Goal: Task Accomplishment & Management: Manage account settings

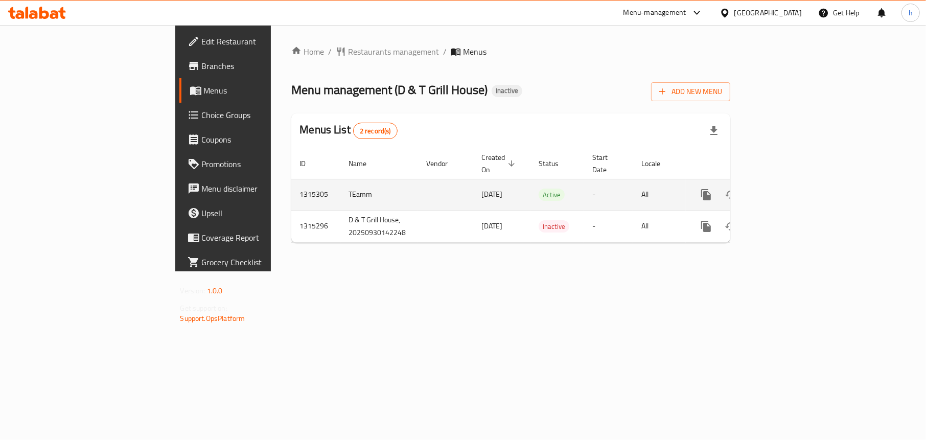
click at [784, 190] on icon "enhanced table" at bounding box center [779, 194] width 9 height 9
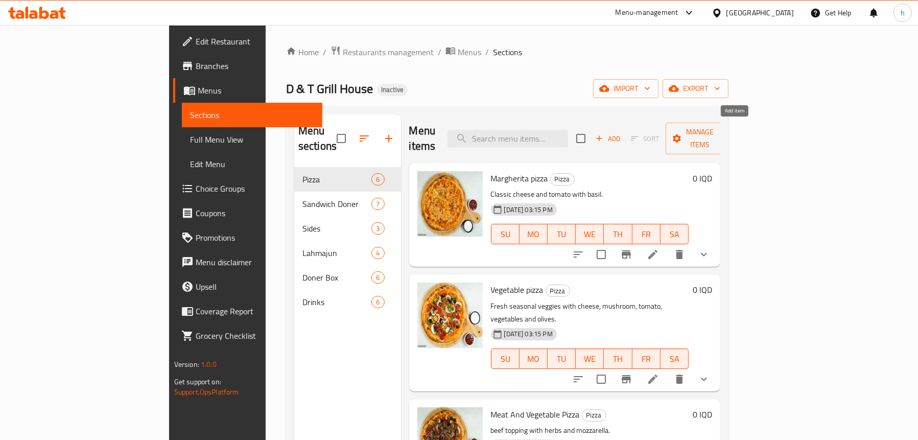
click at [622, 133] on span "Add" at bounding box center [608, 139] width 28 height 12
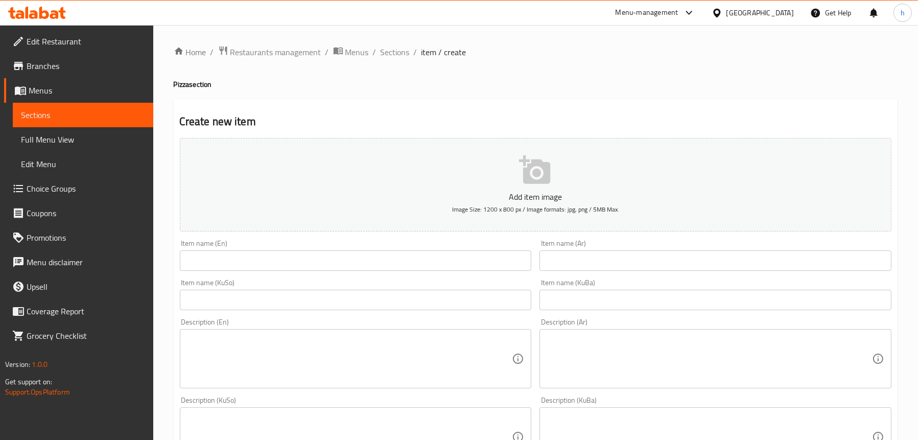
click at [260, 252] on input "text" at bounding box center [356, 260] width 352 height 20
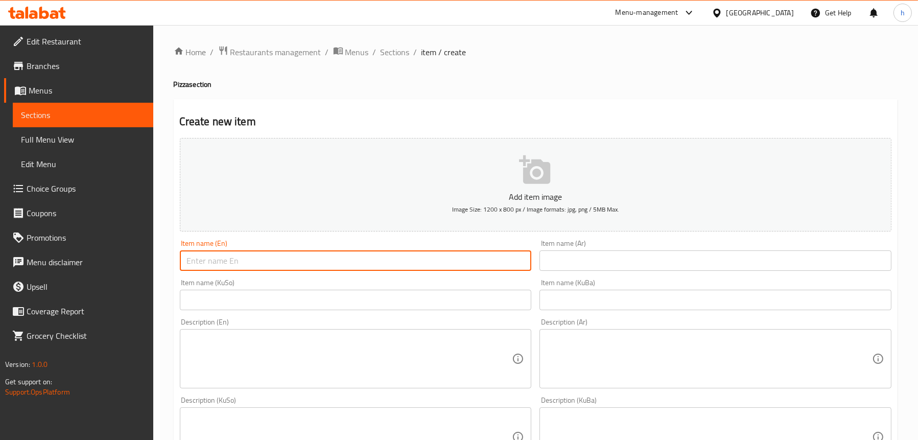
paste input "Pepperoni pizza"
click at [228, 260] on input "Pepperoni pizza" at bounding box center [356, 260] width 352 height 20
type input "Pepperoni Pizza"
click at [582, 259] on input "text" at bounding box center [716, 260] width 352 height 20
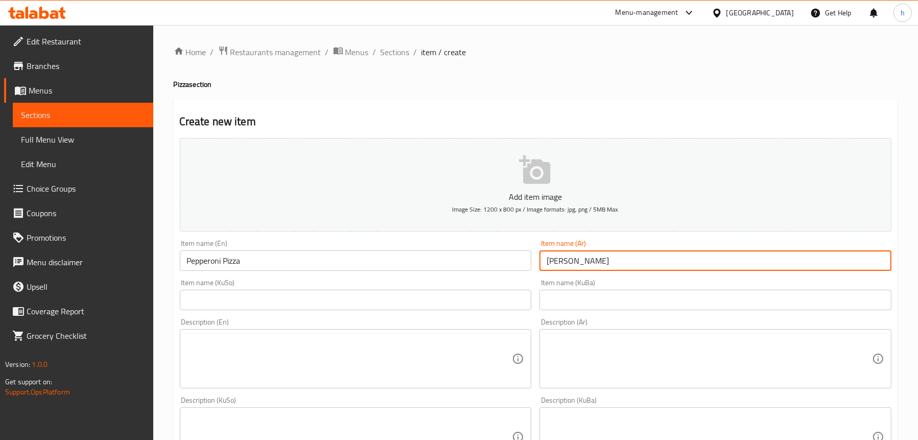
type input "[PERSON_NAME]"
click at [432, 300] on input "text" at bounding box center [356, 300] width 352 height 20
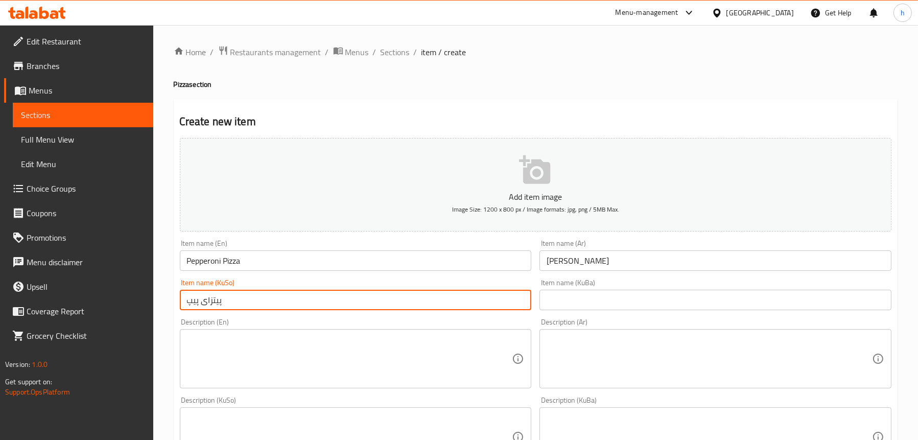
type input "پیتزای پیپرۆنی"
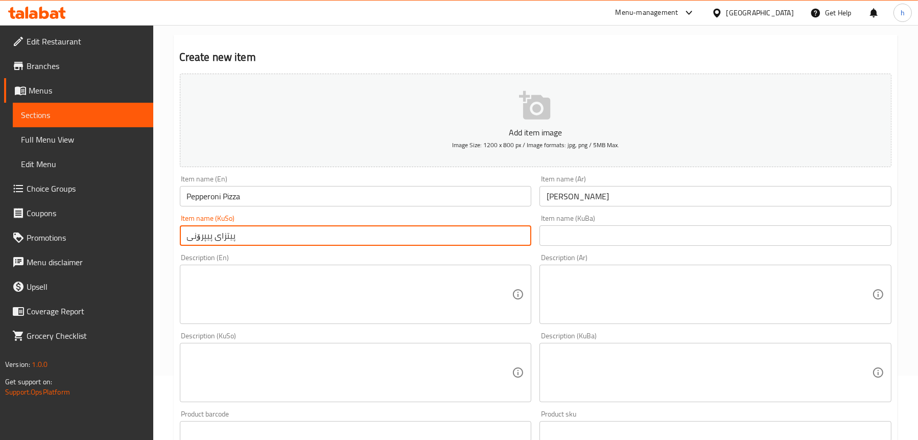
scroll to position [153, 0]
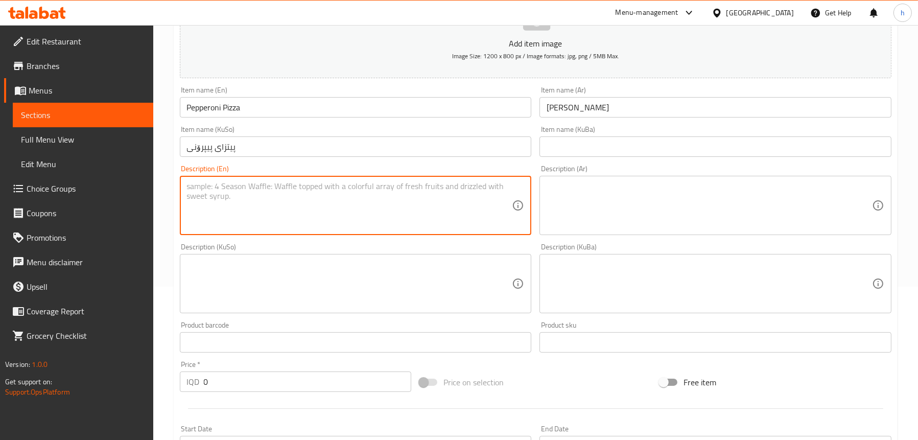
click at [288, 196] on textarea at bounding box center [350, 205] width 326 height 49
paste textarea "Topped with spicy pepperoni slices and mozzarella."
type textarea "Topped with spicy pepperoni slices and mozzarella."
click at [663, 167] on div "Description (Ar) Description (Ar)" at bounding box center [716, 200] width 352 height 70
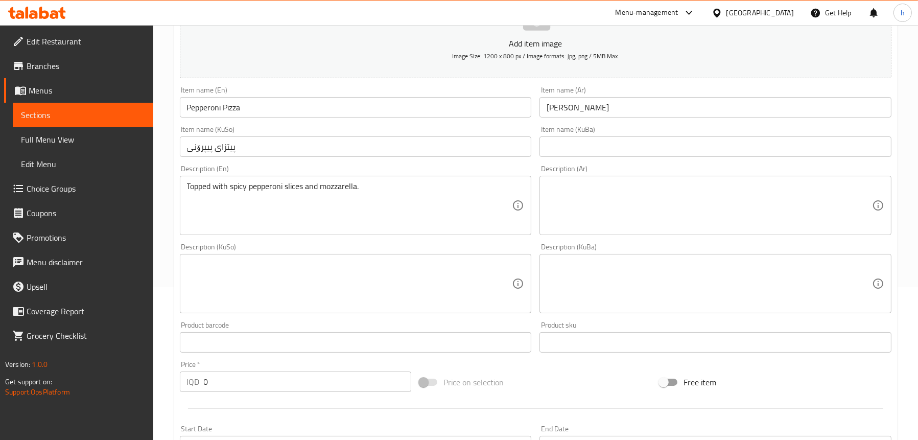
click at [663, 185] on textarea at bounding box center [710, 205] width 326 height 49
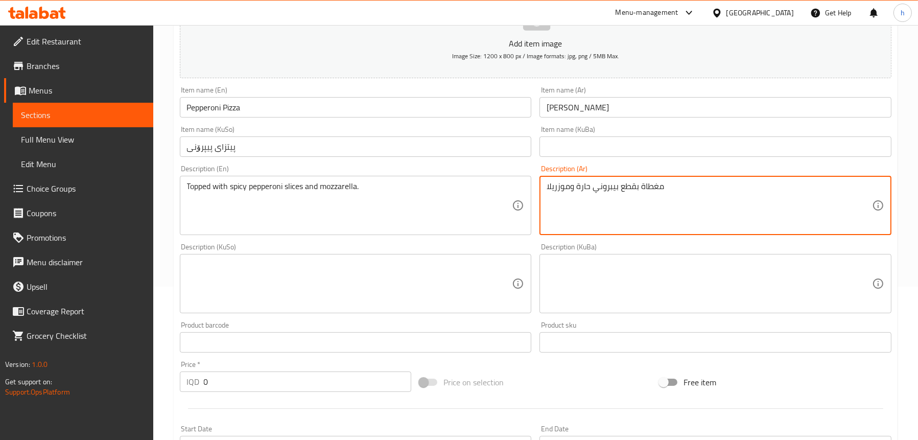
type textarea "مغطاة بقطع بيبروني حارة وموزريلا"
click at [396, 279] on textarea at bounding box center [350, 284] width 326 height 49
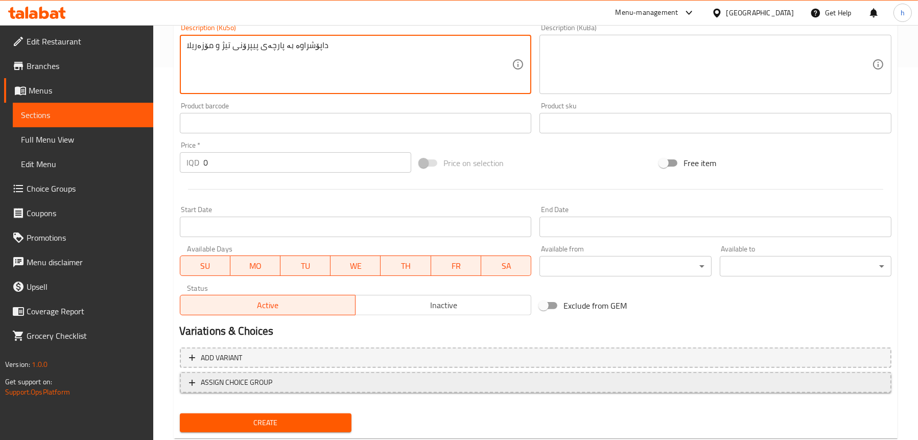
scroll to position [399, 0]
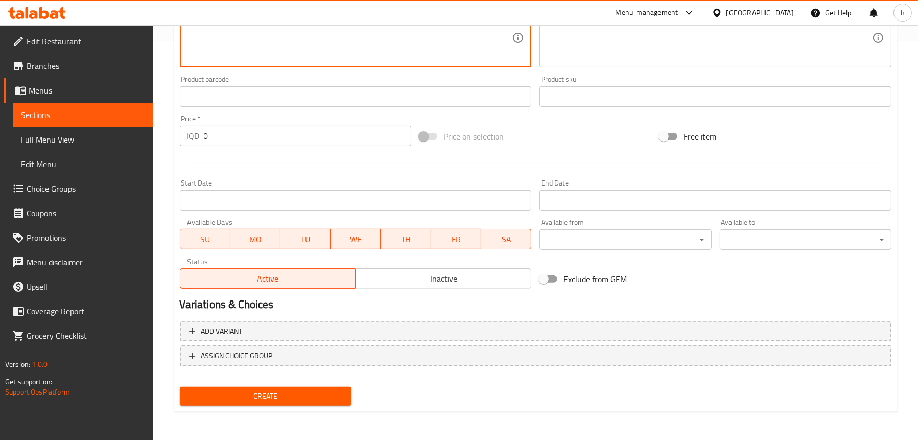
type textarea "داپۆشراوە بە پارچەی پیپرۆنی تیژ و مۆزەریلا"
click at [283, 390] on span "Create" at bounding box center [265, 396] width 155 height 13
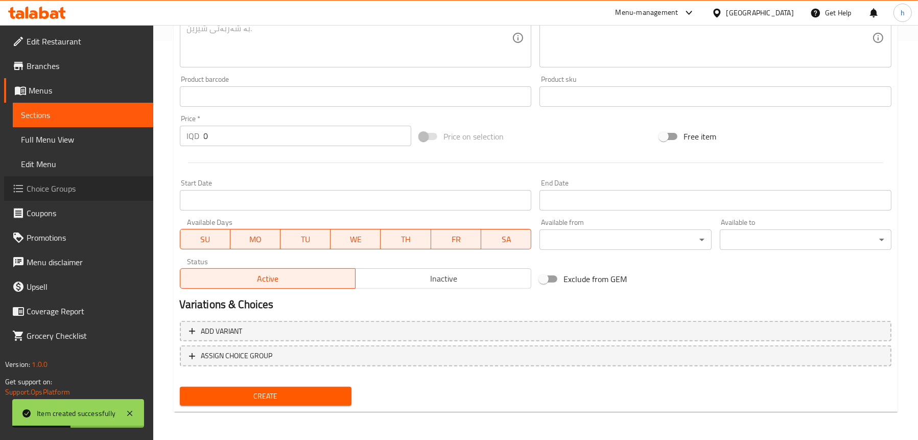
click at [65, 189] on span "Choice Groups" at bounding box center [86, 188] width 119 height 12
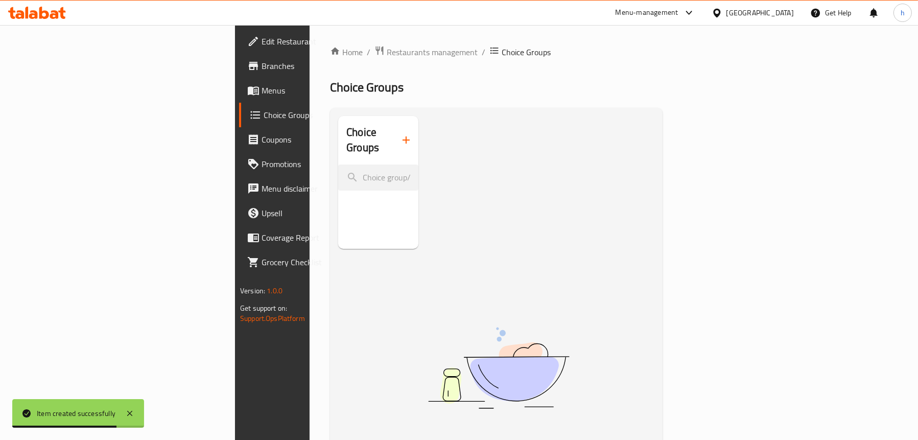
click at [343, 113] on div "Choice Groups No Items found" at bounding box center [496, 336] width 333 height 456
click at [264, 113] on span "Choice Groups" at bounding box center [322, 115] width 117 height 12
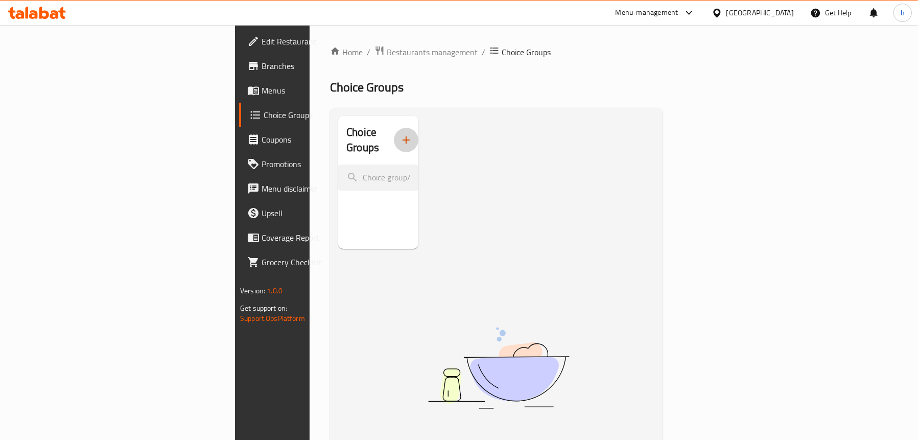
click at [400, 134] on icon "button" at bounding box center [406, 140] width 12 height 12
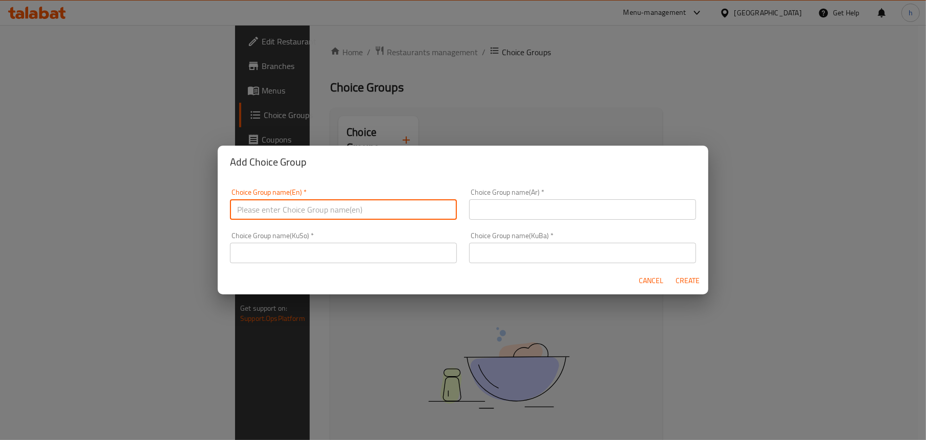
click at [307, 206] on input "text" at bounding box center [343, 209] width 227 height 20
type input "Your Choice Of Size:"
click at [511, 212] on input "text" at bounding box center [582, 209] width 227 height 20
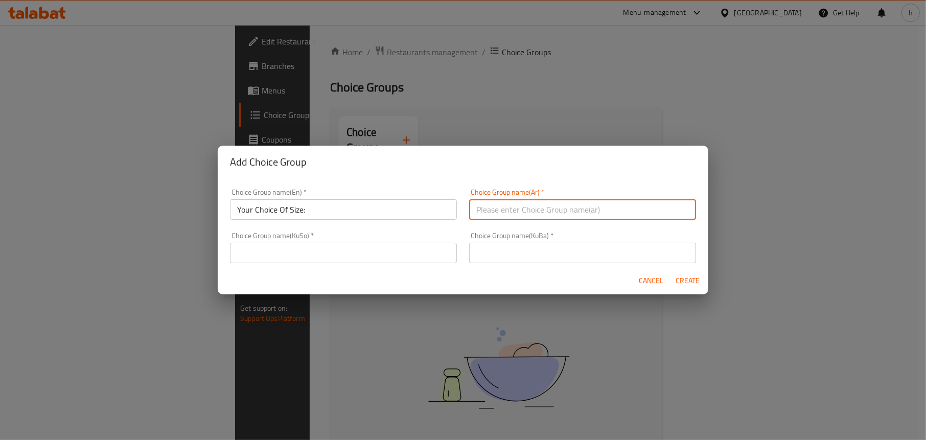
type input "إختيارك من الحجم:"
click at [368, 265] on div "Choice Group name(KuSo)   * Choice Group name(KuSo) *" at bounding box center [343, 247] width 239 height 43
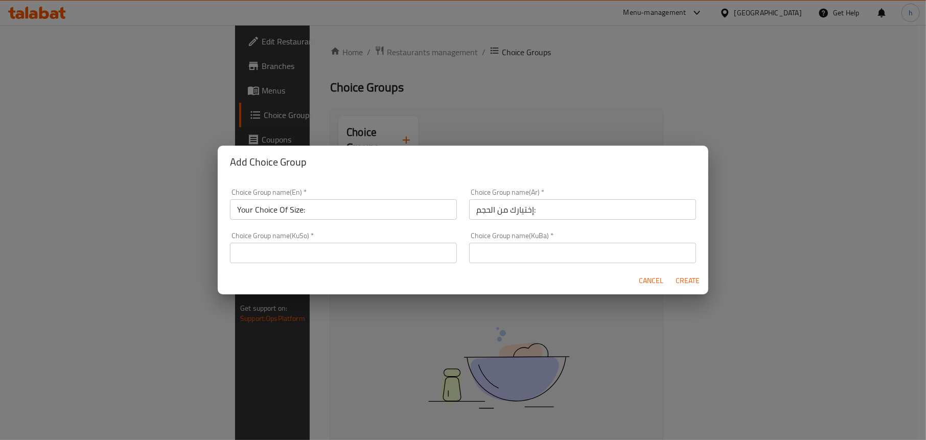
click at [363, 258] on input "text" at bounding box center [343, 253] width 227 height 20
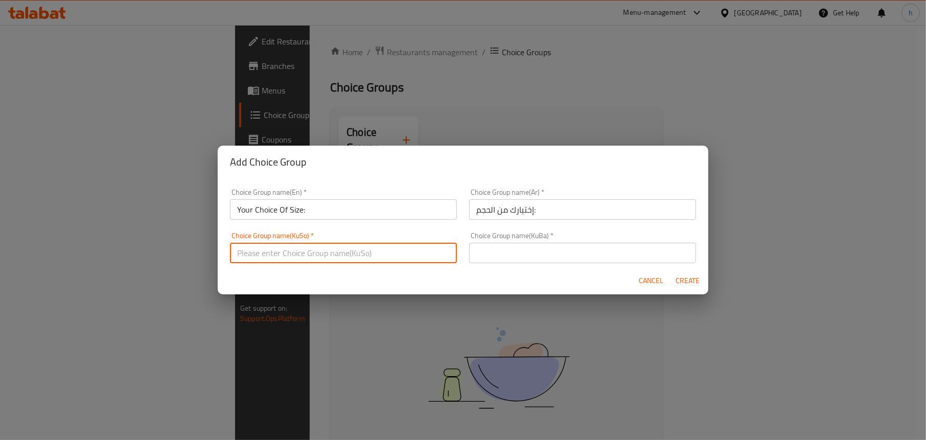
type input "هەڵبژاردنت لە قەبارە:"
click at [510, 253] on input "text" at bounding box center [582, 253] width 227 height 20
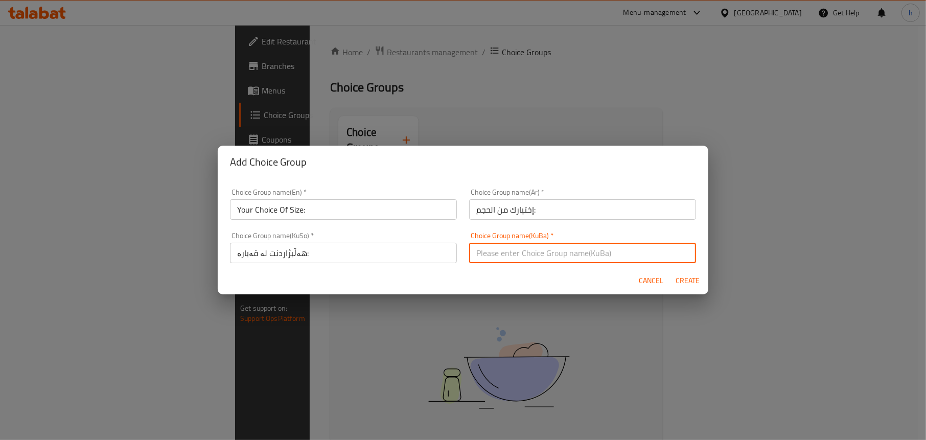
type input "هەڵبژاردنت لە قەبارە:"
click at [694, 281] on span "Create" at bounding box center [688, 280] width 25 height 13
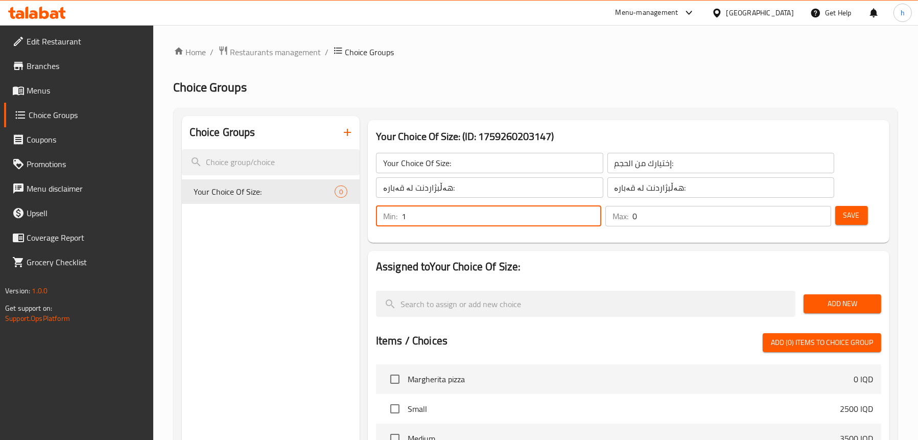
type input "1"
click at [591, 214] on input "1" at bounding box center [502, 216] width 200 height 20
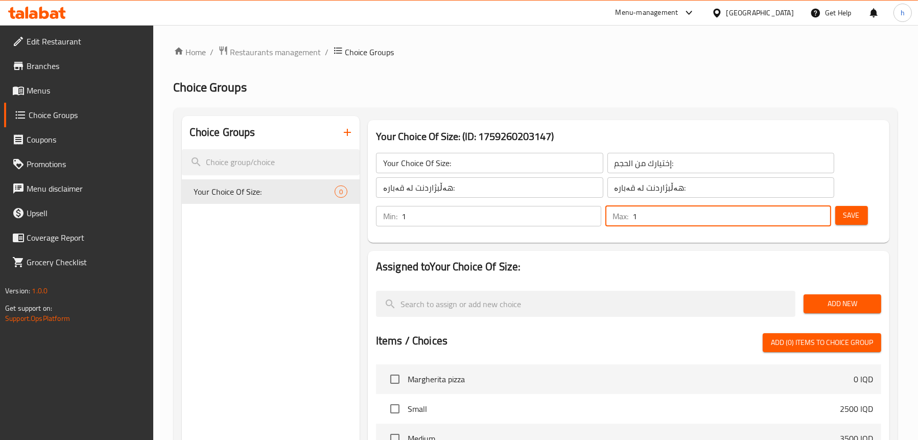
type input "1"
click at [819, 212] on input "1" at bounding box center [732, 216] width 198 height 20
click at [836, 295] on button "Add New" at bounding box center [843, 303] width 78 height 19
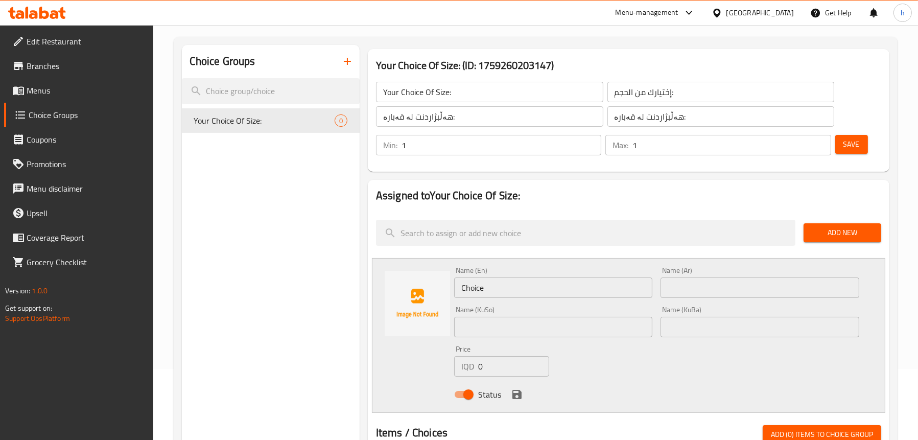
scroll to position [153, 0]
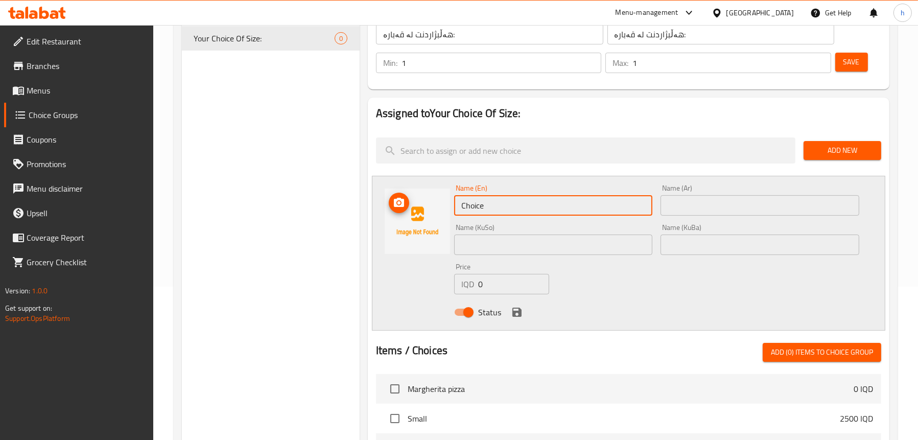
drag, startPoint x: 497, startPoint y: 211, endPoint x: 435, endPoint y: 209, distance: 62.4
click at [435, 209] on div "Name (En) Choice Name (En) Name (Ar) Name (Ar) Name (KuSo) Name (KuSo) Name (Ku…" at bounding box center [629, 253] width 514 height 155
type input "Small"
click at [689, 200] on input "text" at bounding box center [760, 205] width 199 height 20
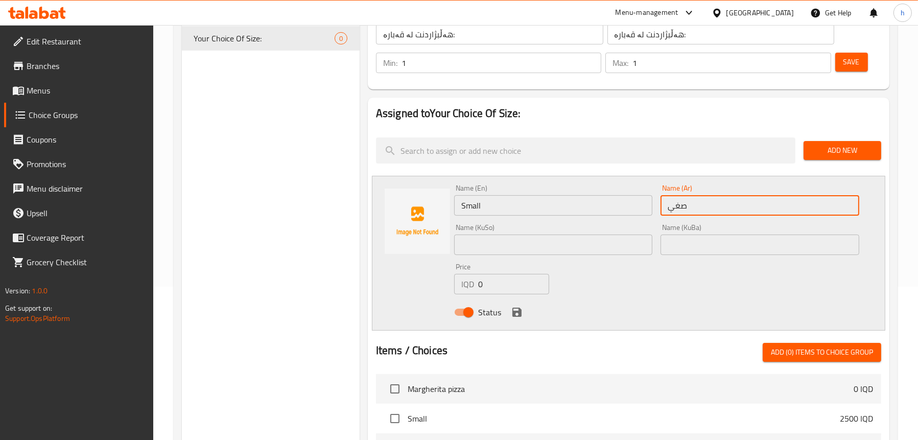
type input "صغير"
click at [565, 244] on input "text" at bounding box center [553, 245] width 199 height 20
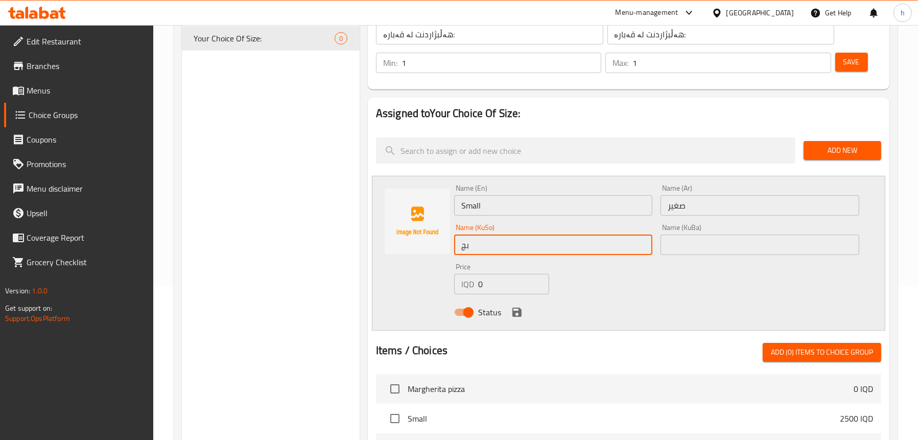
type input "بچووک"
drag, startPoint x: 498, startPoint y: 245, endPoint x: 435, endPoint y: 244, distance: 62.4
click at [435, 244] on div "Name (En) Small Name (En) Name (Ar) صغير Name (Ar) Name (KuSo) بچووک Name (KuSo…" at bounding box center [629, 253] width 514 height 155
click at [753, 243] on input "text" at bounding box center [760, 245] width 199 height 20
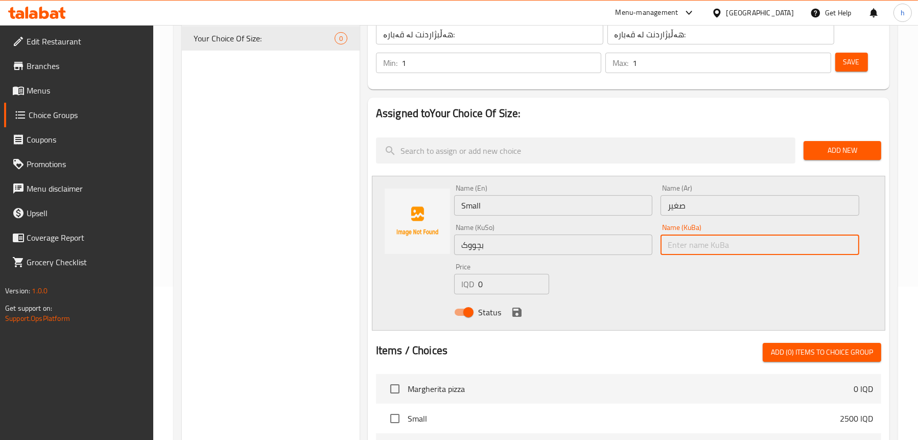
paste input "بچووک"
type input "بچووک"
click at [477, 282] on div "IQD 0 Price" at bounding box center [501, 284] width 95 height 20
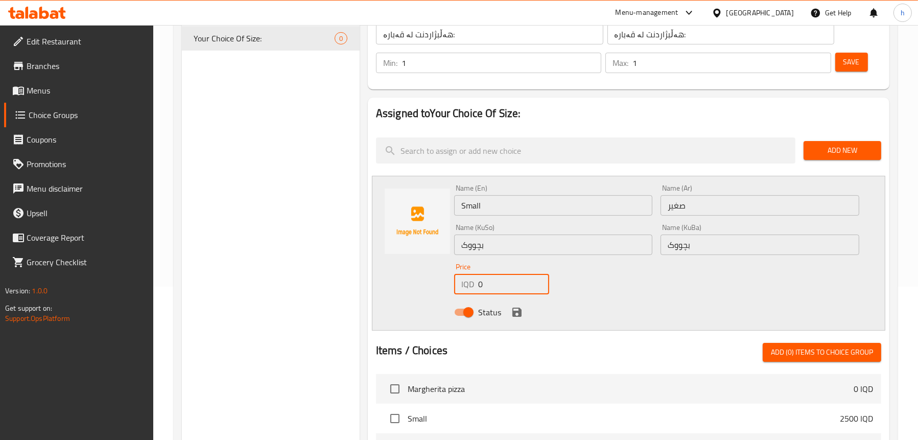
drag, startPoint x: 486, startPoint y: 283, endPoint x: 460, endPoint y: 287, distance: 26.4
click at [460, 287] on div "IQD 0 Price" at bounding box center [501, 284] width 95 height 20
type input "3500"
click at [516, 313] on icon "save" at bounding box center [517, 312] width 9 height 9
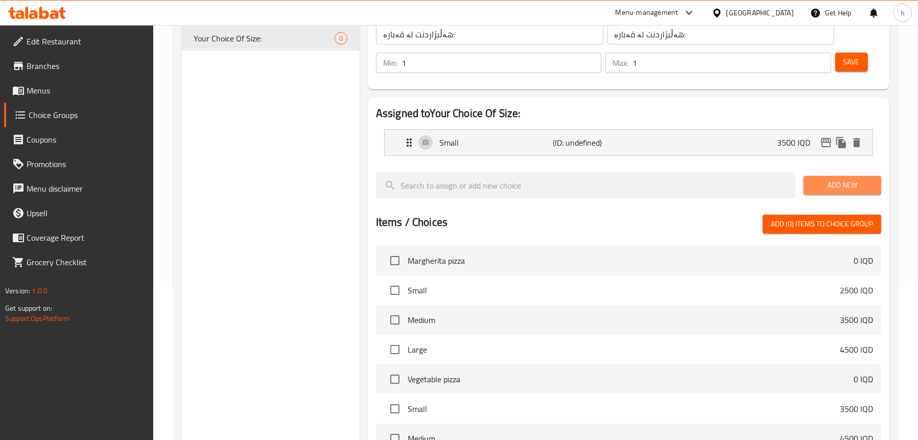
click at [829, 194] on button "Add New" at bounding box center [843, 185] width 78 height 19
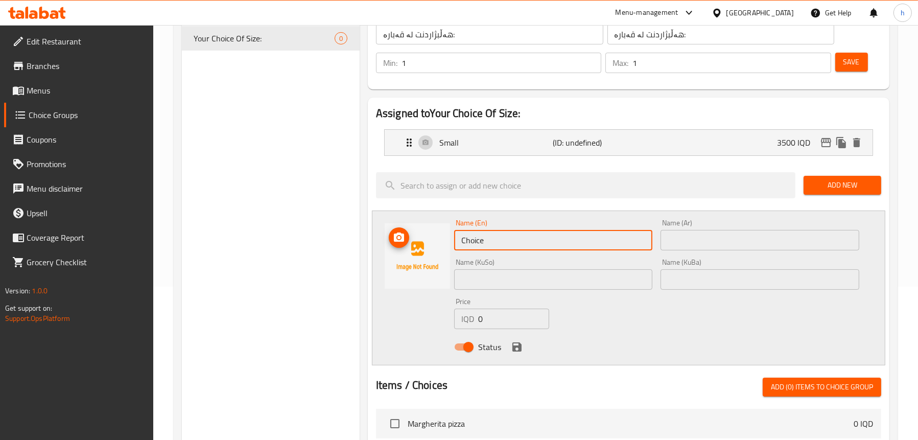
drag, startPoint x: 502, startPoint y: 241, endPoint x: 416, endPoint y: 245, distance: 86.5
click at [416, 245] on div "Name (En) Choice Name (En) Name (Ar) Name (Ar) Name (KuSo) Name (KuSo) Name (Ku…" at bounding box center [629, 288] width 514 height 155
type input "m"
type input "Meduim"
click at [683, 240] on input "text" at bounding box center [760, 240] width 199 height 20
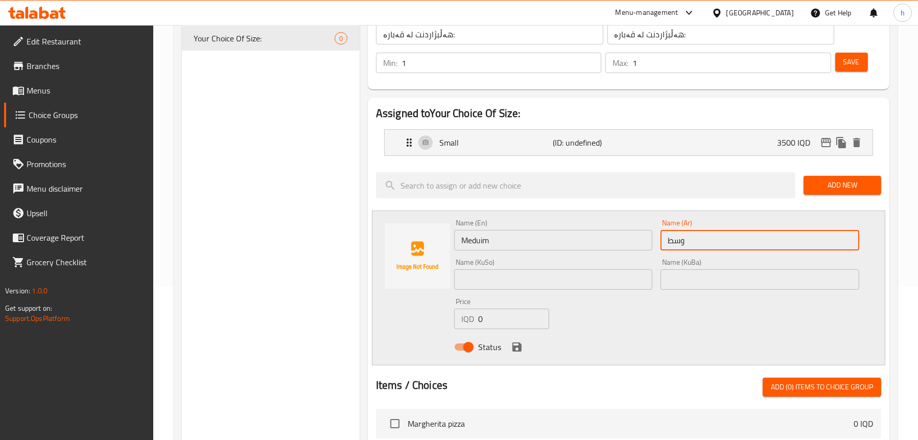
type input "وسط"
click at [587, 276] on input "text" at bounding box center [553, 279] width 199 height 20
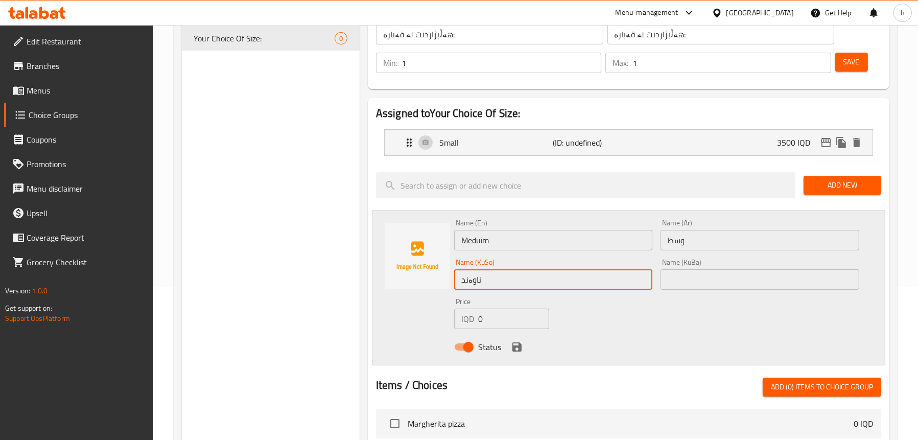
drag, startPoint x: 587, startPoint y: 276, endPoint x: 291, endPoint y: 281, distance: 295.9
click at [291, 281] on div "Choice Groups Your Choice Of Size: 0 Your Choice Of Size: (ID: 1759260203147) Y…" at bounding box center [538, 358] width 712 height 790
type input "ناوەند"
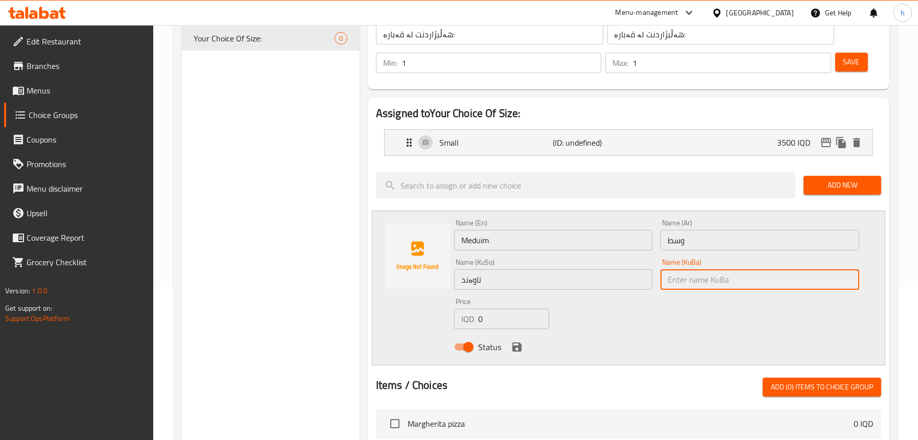
click at [703, 281] on input "text" at bounding box center [760, 279] width 199 height 20
paste input "ناوەند"
type input "ناوەند"
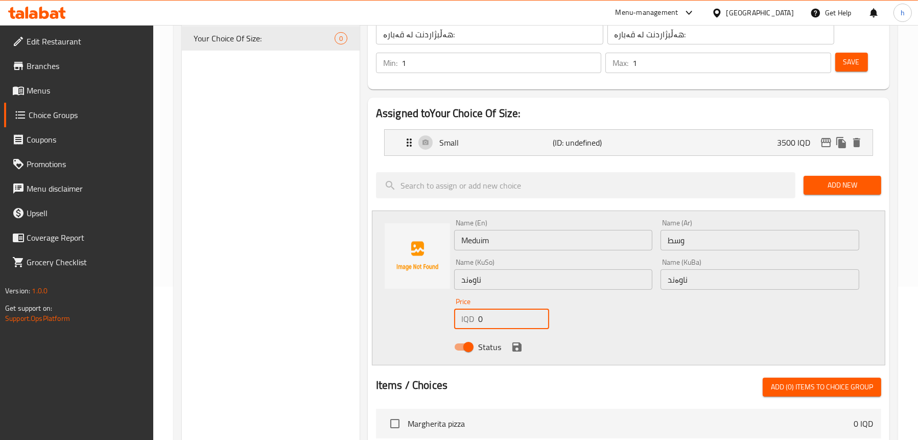
drag, startPoint x: 513, startPoint y: 314, endPoint x: 415, endPoint y: 321, distance: 97.9
click at [415, 321] on div "Name (En) Meduim Name (En) Name (Ar) وسط Name (Ar) Name (KuSo) ناوەند Name (KuS…" at bounding box center [629, 288] width 514 height 155
type input "4500"
click at [514, 341] on icon "save" at bounding box center [517, 347] width 12 height 12
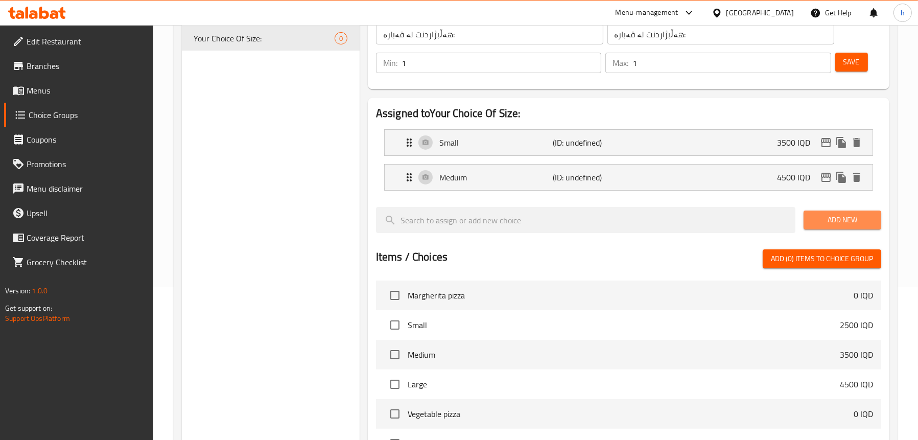
click at [869, 217] on span "Add New" at bounding box center [842, 220] width 61 height 13
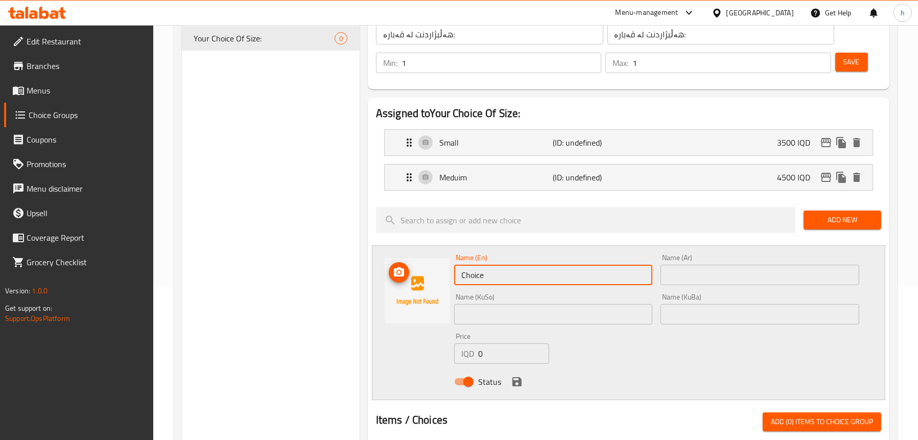
drag, startPoint x: 511, startPoint y: 270, endPoint x: 400, endPoint y: 272, distance: 110.9
click at [400, 272] on div "Name (En) Choice Name (En) Name (Ar) Name (Ar) Name (KuSo) Name (KuSo) Name (Ku…" at bounding box center [629, 322] width 514 height 155
type input "Large"
click at [715, 268] on input "text" at bounding box center [760, 275] width 199 height 20
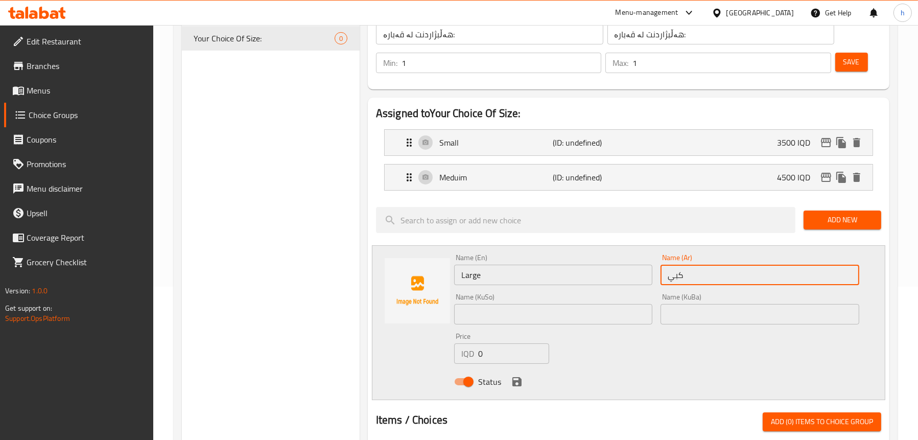
type input "كبير"
click at [542, 310] on input "text" at bounding box center [553, 314] width 199 height 20
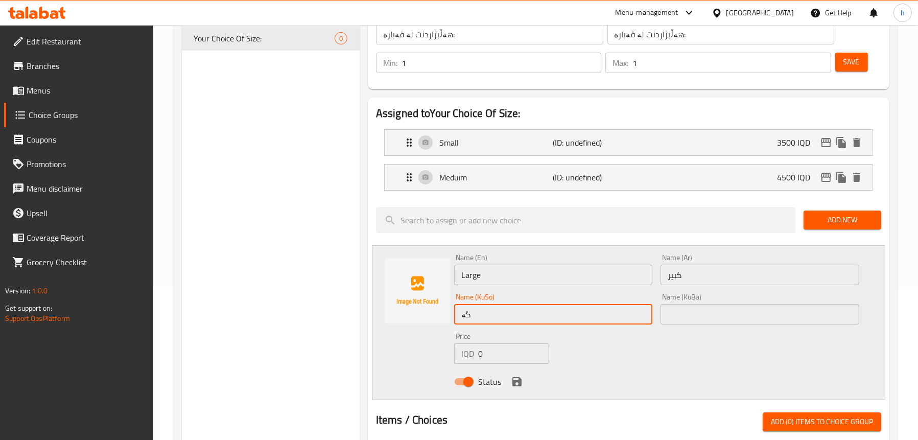
type input "گەورە"
drag, startPoint x: 470, startPoint y: 320, endPoint x: 403, endPoint y: 312, distance: 68.0
click at [403, 312] on div "Name (En) Large Name (En) Name (Ar) كبير Name (Ar) Name (KuSo) گەورە Name (KuSo…" at bounding box center [629, 322] width 514 height 155
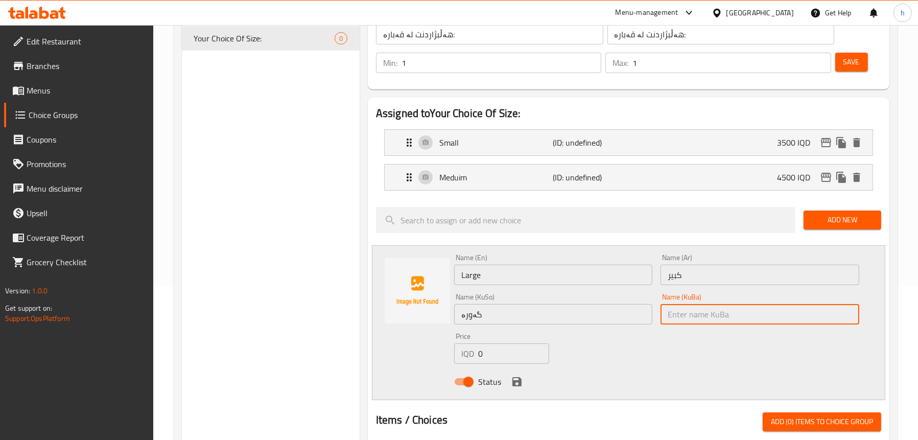
click at [708, 314] on input "text" at bounding box center [760, 314] width 199 height 20
paste input "گەورە"
type input "گەورە"
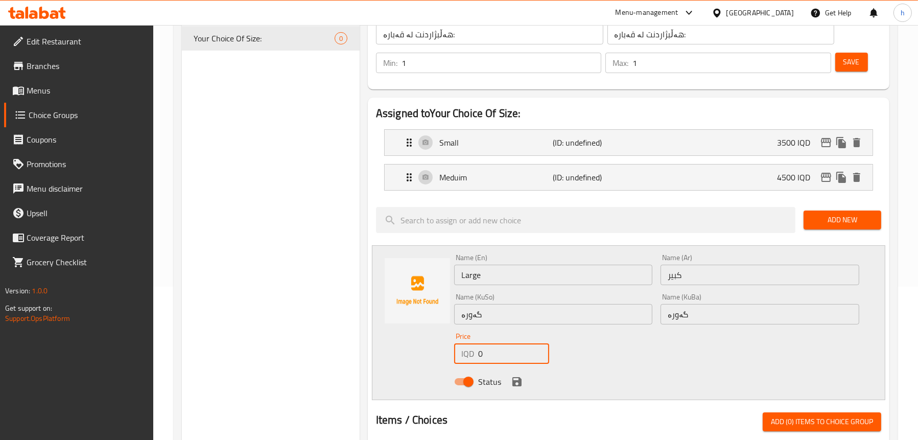
drag, startPoint x: 493, startPoint y: 363, endPoint x: 454, endPoint y: 348, distance: 41.6
click at [454, 348] on div "IQD 0 Price" at bounding box center [501, 353] width 95 height 20
type input "5500"
click at [519, 379] on icon "save" at bounding box center [517, 381] width 9 height 9
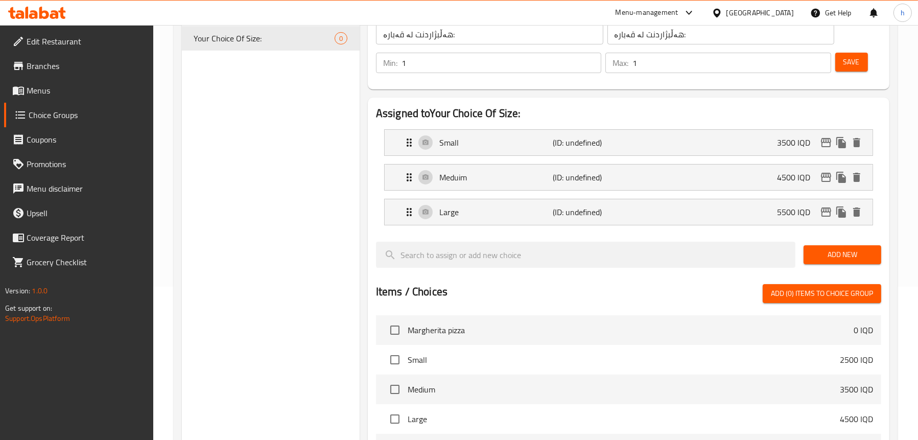
click at [850, 68] on span "Save" at bounding box center [852, 62] width 16 height 13
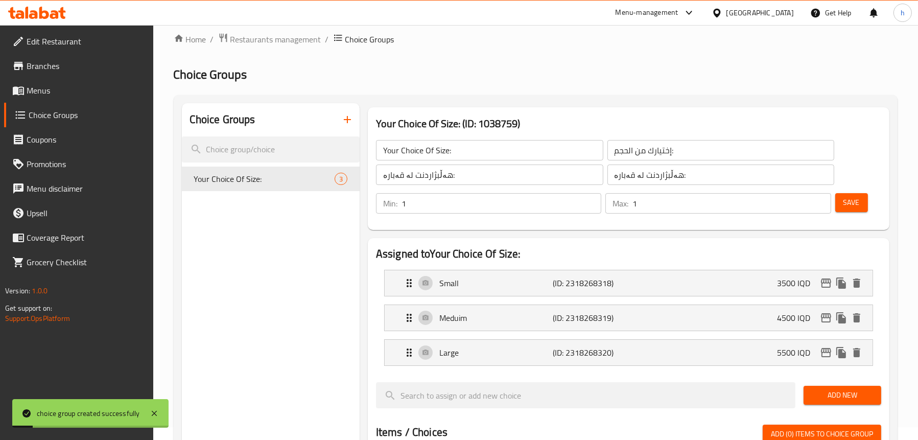
scroll to position [0, 0]
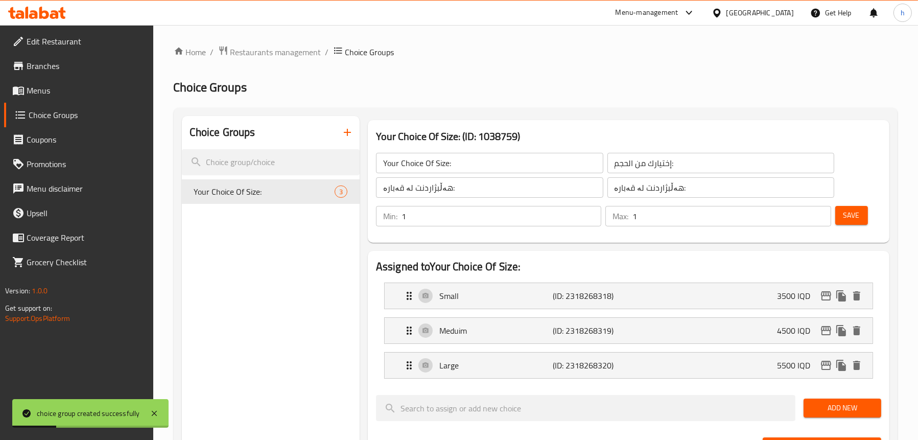
click at [67, 94] on span "Menus" at bounding box center [86, 90] width 119 height 12
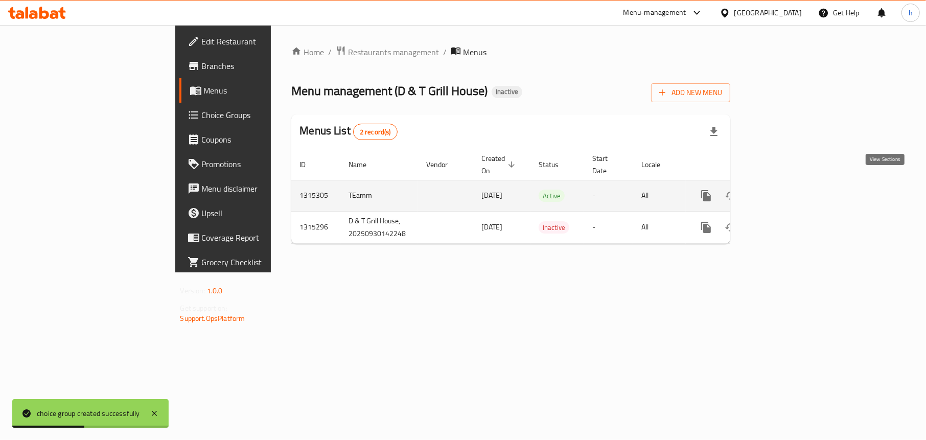
click at [786, 190] on icon "enhanced table" at bounding box center [780, 196] width 12 height 12
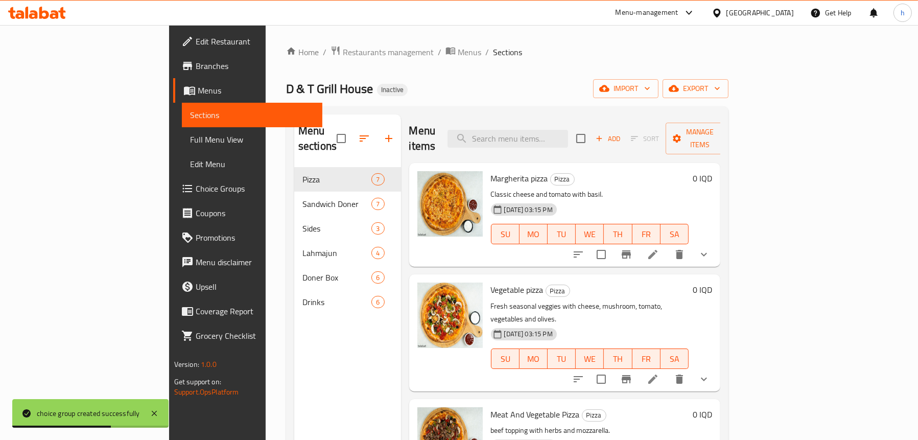
click at [190, 133] on span "Full Menu View" at bounding box center [252, 139] width 124 height 12
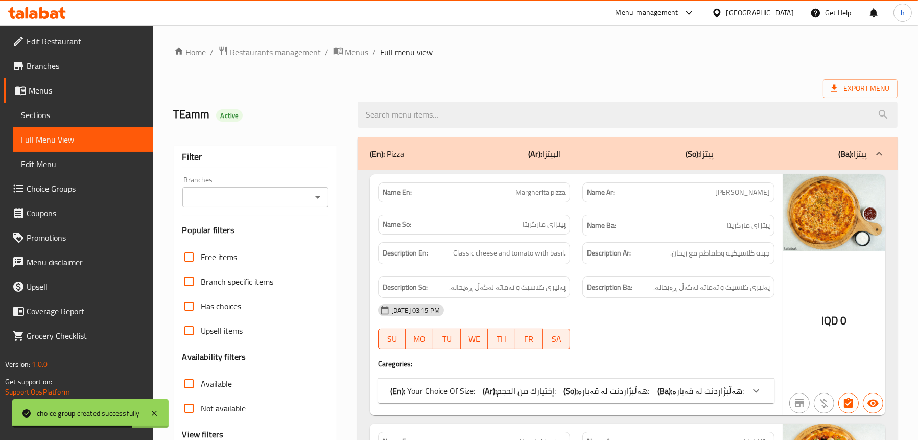
drag, startPoint x: 325, startPoint y: 196, endPoint x: 318, endPoint y: 201, distance: 8.4
click at [324, 196] on div "Branches" at bounding box center [255, 197] width 146 height 20
click at [317, 201] on icon "Open" at bounding box center [318, 197] width 12 height 12
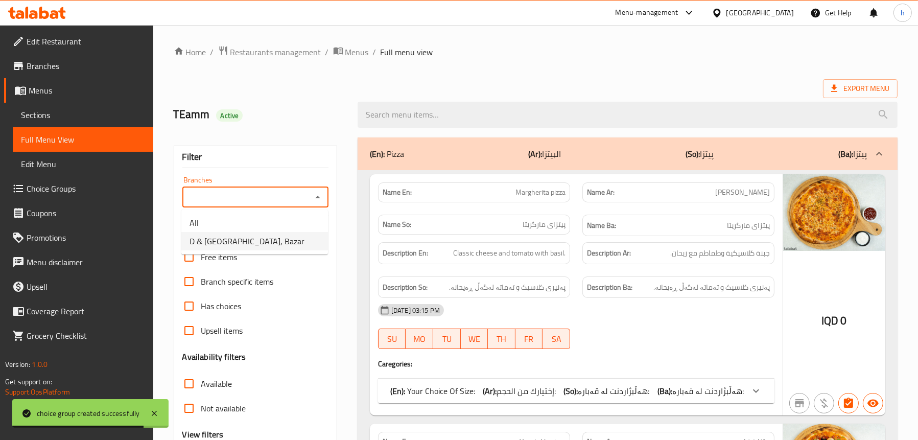
click at [271, 243] on li "D & [GEOGRAPHIC_DATA], Bazar" at bounding box center [254, 241] width 147 height 18
type input "D & [GEOGRAPHIC_DATA], Bazar"
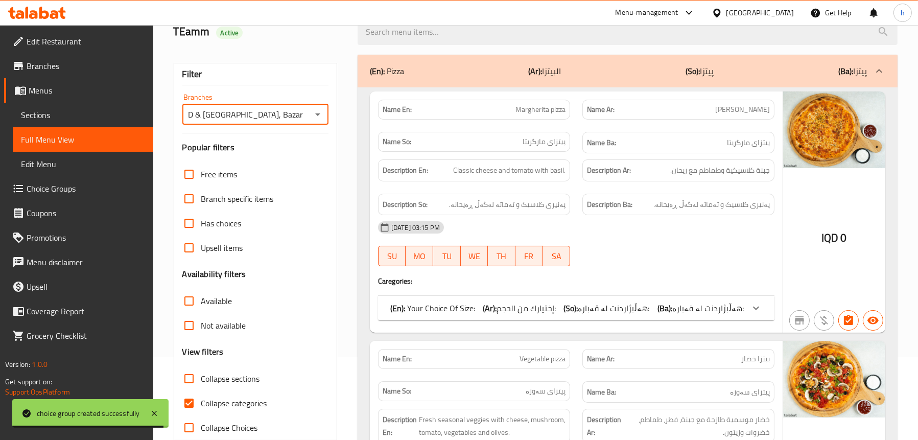
scroll to position [204, 0]
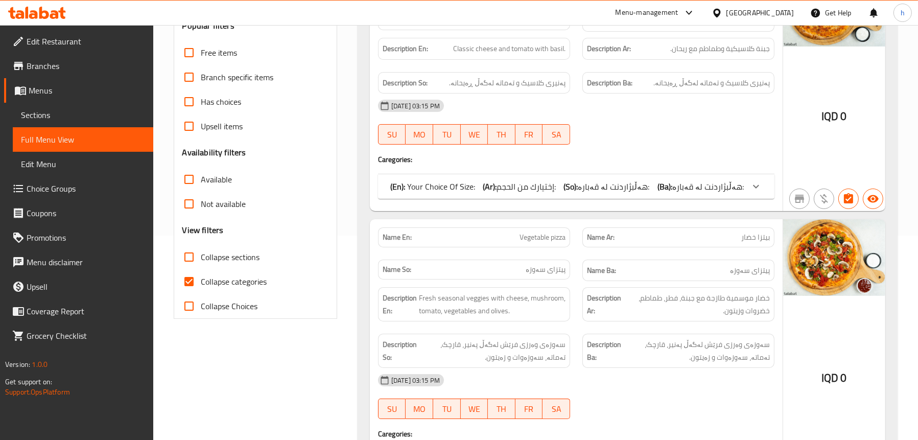
click at [227, 266] on label "Collapse sections" at bounding box center [218, 257] width 83 height 25
click at [201, 266] on input "Collapse sections" at bounding box center [189, 257] width 25 height 25
checkbox input "true"
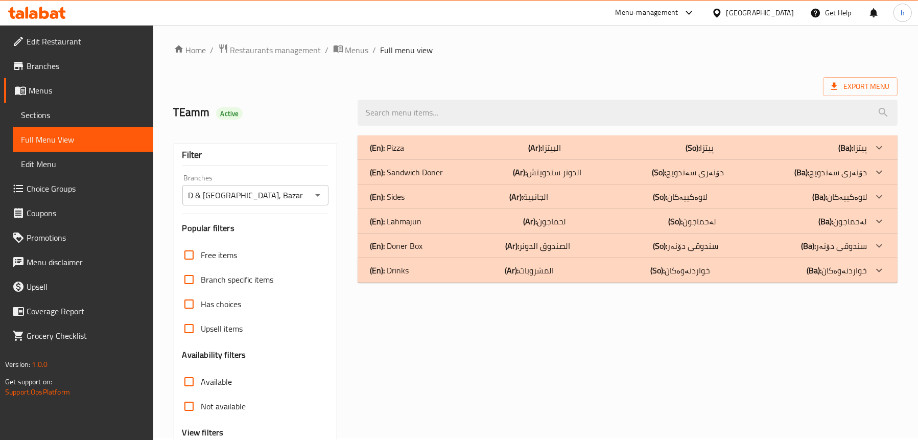
scroll to position [2, 0]
click at [428, 143] on div "(En): Pizza (Ar): البيتزا (So): پیتزا (Ba): پیتزا" at bounding box center [618, 148] width 497 height 12
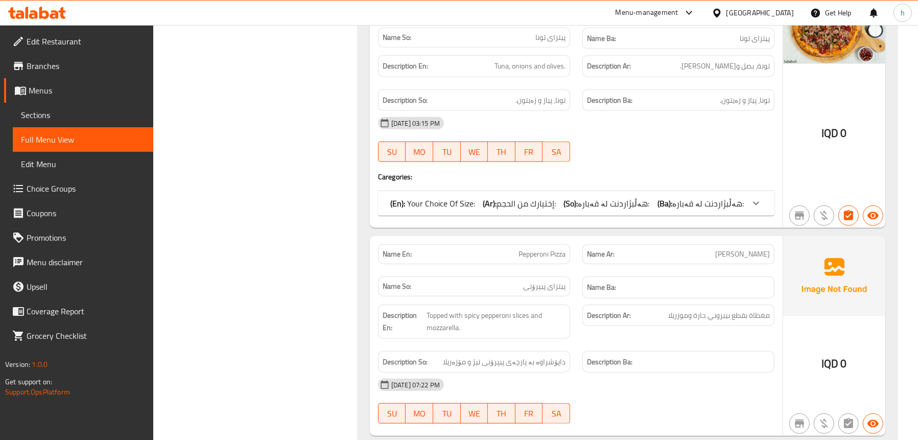
scroll to position [1649, 0]
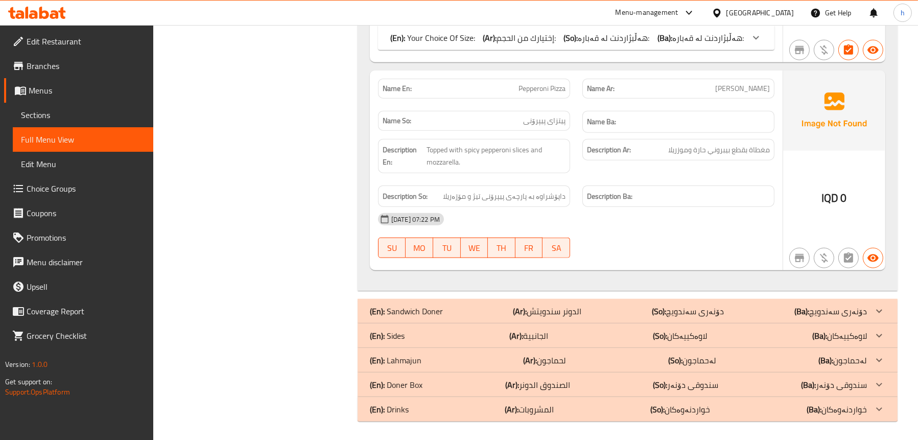
click at [46, 184] on span "Choice Groups" at bounding box center [86, 188] width 119 height 12
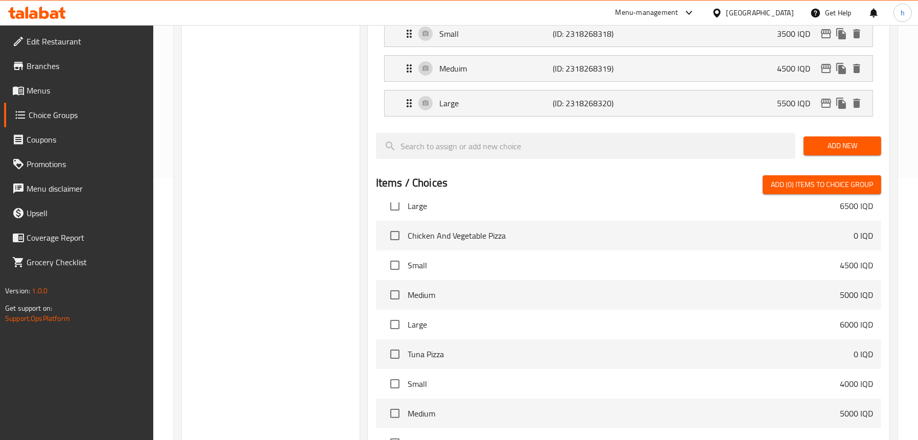
scroll to position [401, 0]
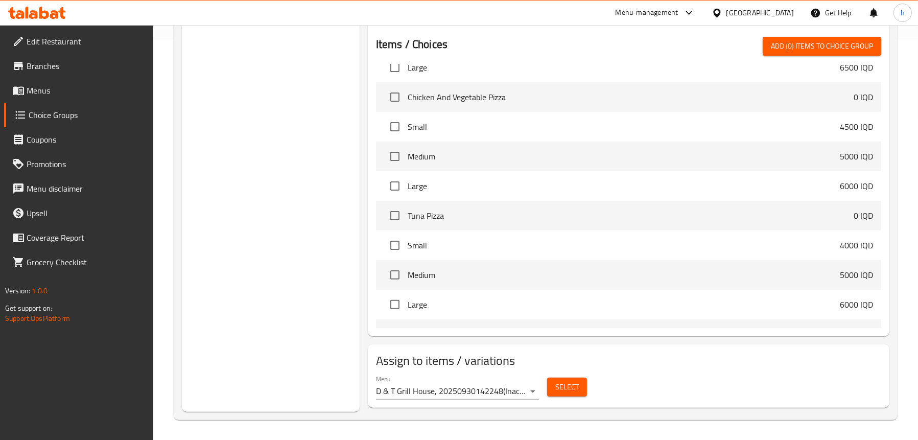
click at [568, 381] on span "Select" at bounding box center [568, 387] width 24 height 13
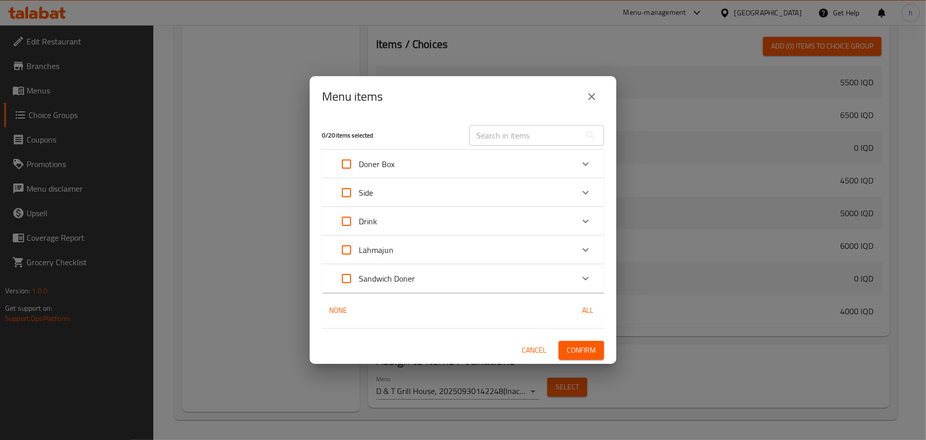
click at [594, 90] on icon "close" at bounding box center [592, 96] width 12 height 12
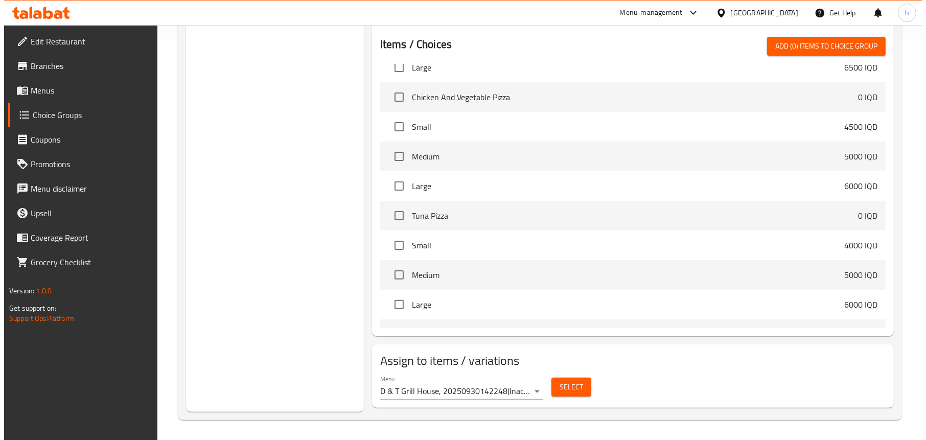
scroll to position [420, 0]
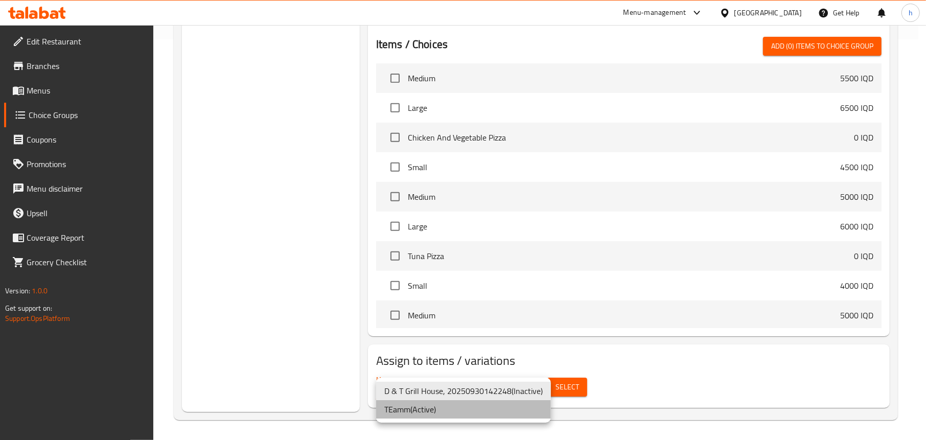
click at [436, 409] on li "TEamm ( Active )" at bounding box center [463, 409] width 175 height 18
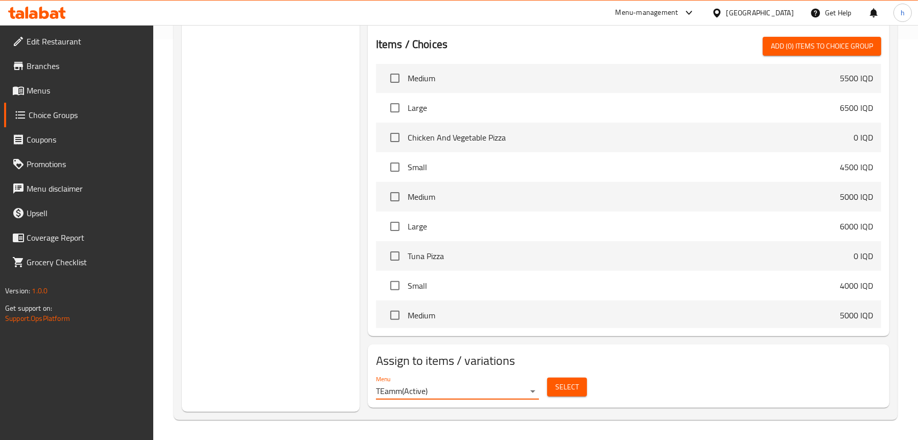
click at [563, 391] on span "Select" at bounding box center [568, 387] width 24 height 13
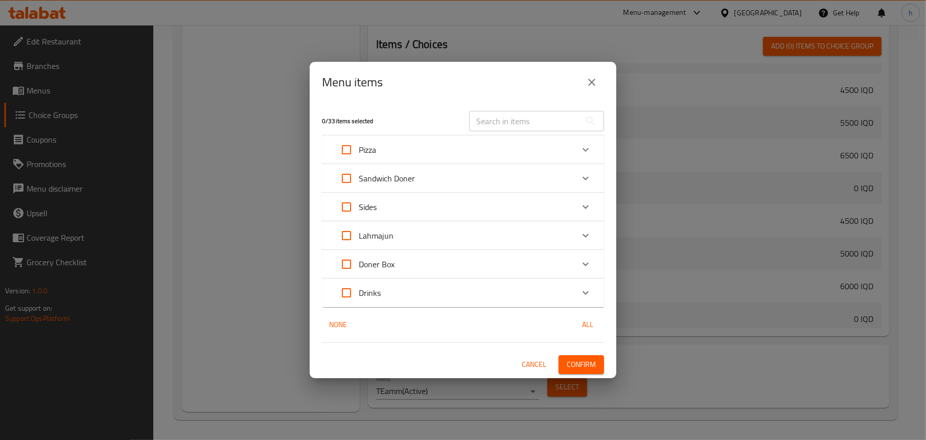
scroll to position [460, 0]
click at [382, 147] on div "Pizza" at bounding box center [453, 149] width 239 height 25
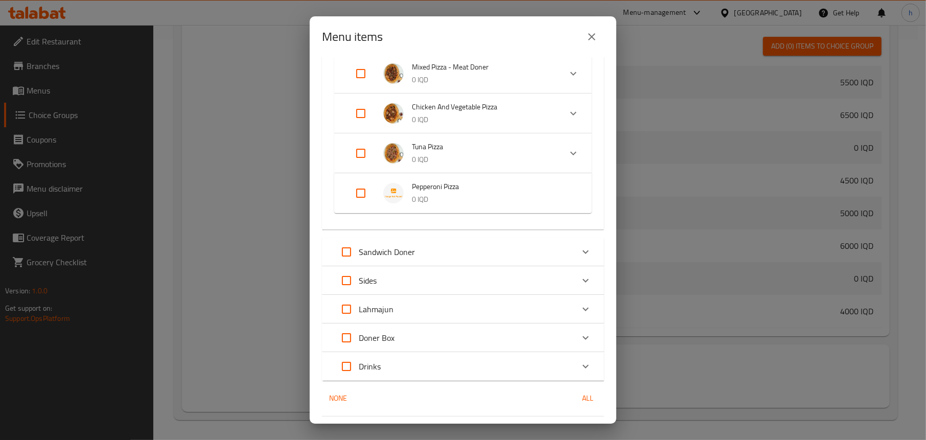
scroll to position [232, 0]
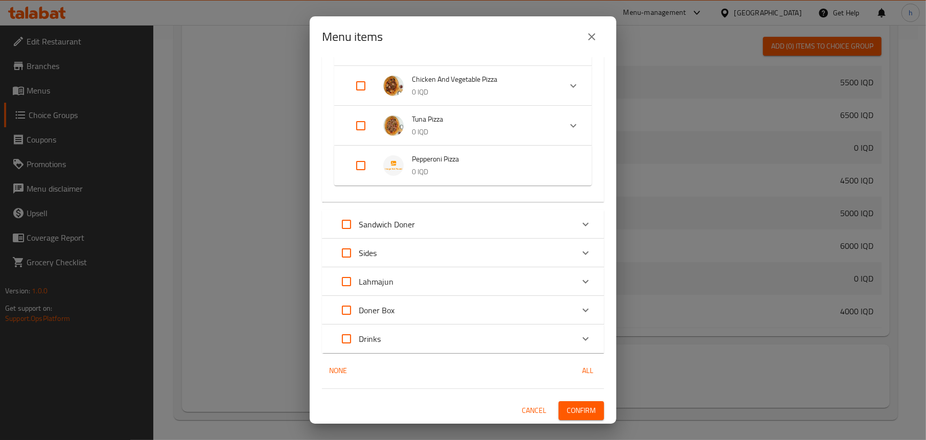
click at [359, 166] on input "Expand" at bounding box center [361, 165] width 25 height 25
checkbox input "true"
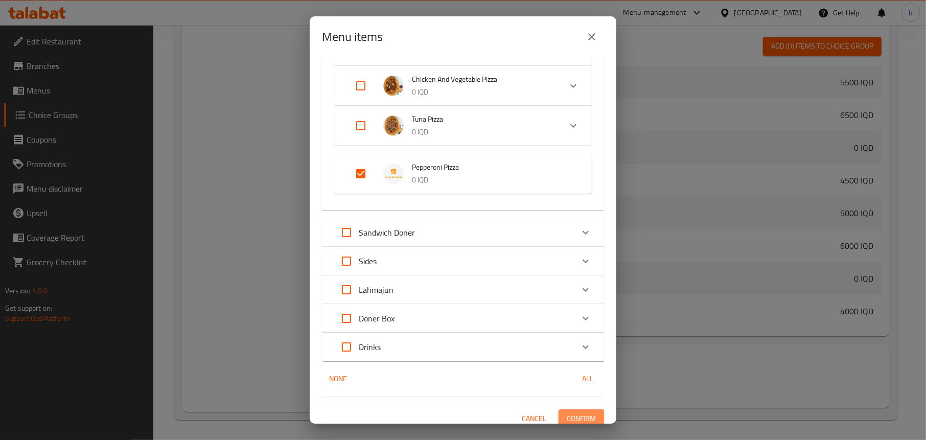
click at [576, 414] on span "Confirm" at bounding box center [581, 418] width 29 height 13
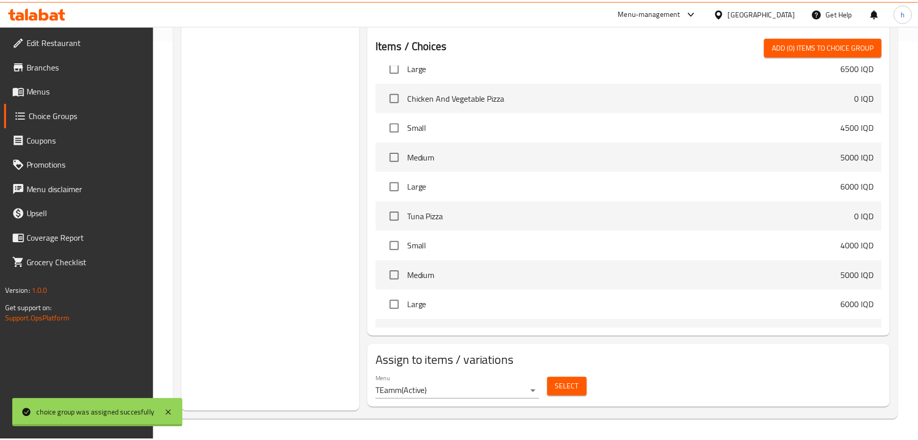
scroll to position [420, 0]
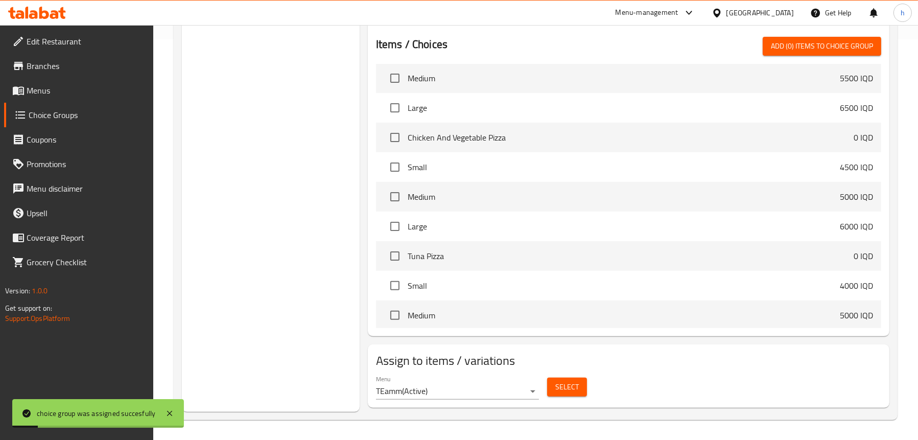
click at [54, 83] on link "Menus" at bounding box center [78, 90] width 149 height 25
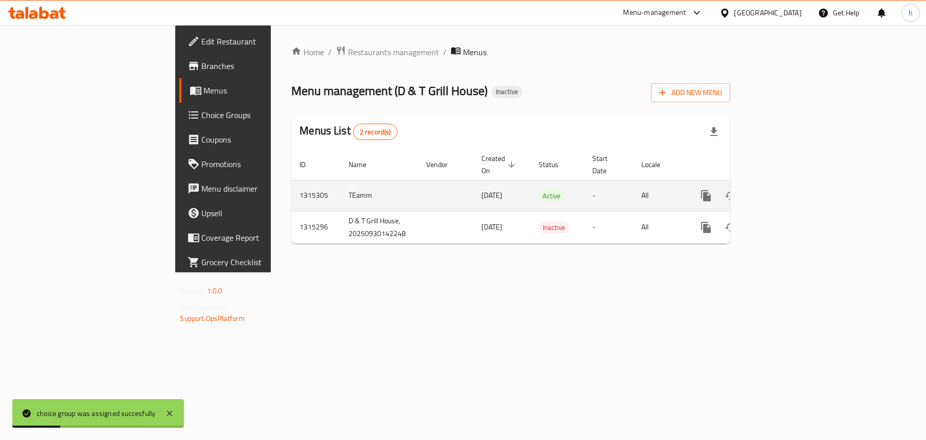
click at [786, 190] on icon "enhanced table" at bounding box center [780, 196] width 12 height 12
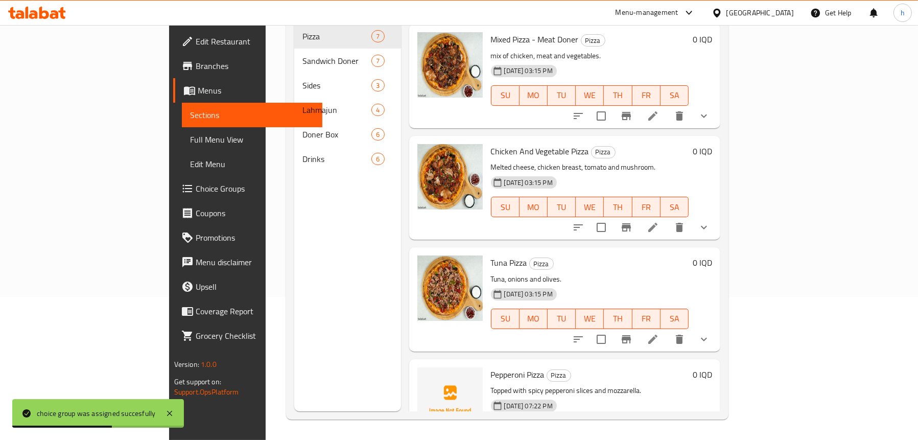
scroll to position [366, 0]
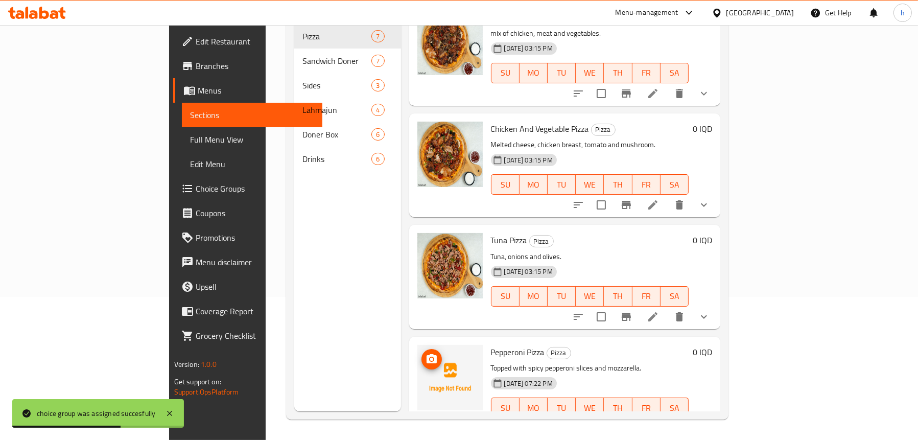
click at [426, 353] on icon "upload picture" at bounding box center [432, 359] width 12 height 12
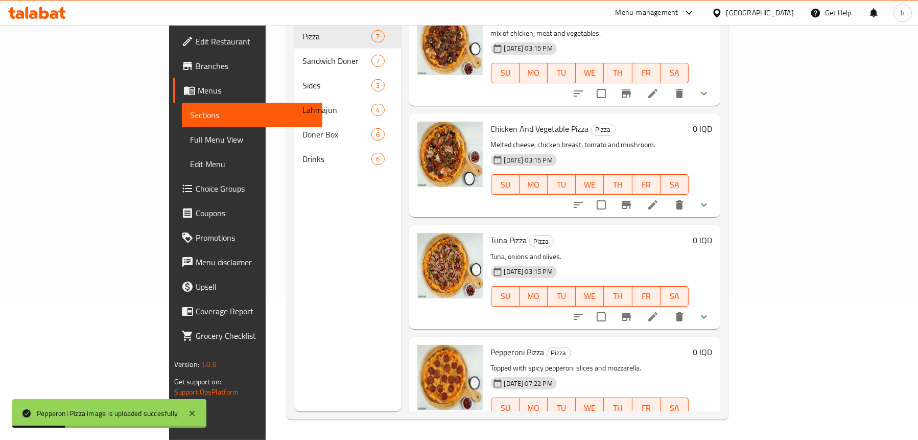
click at [710, 422] on icon "show more" at bounding box center [704, 428] width 12 height 12
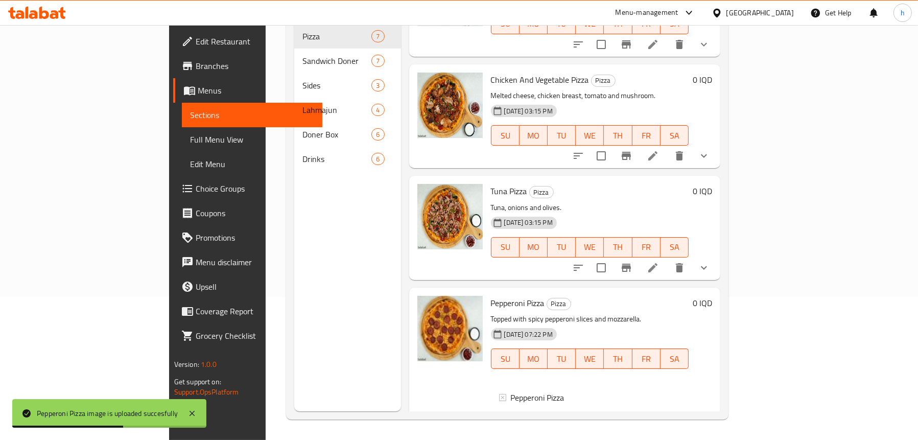
scroll to position [1, 0]
click at [190, 138] on span "Full Menu View" at bounding box center [252, 139] width 124 height 12
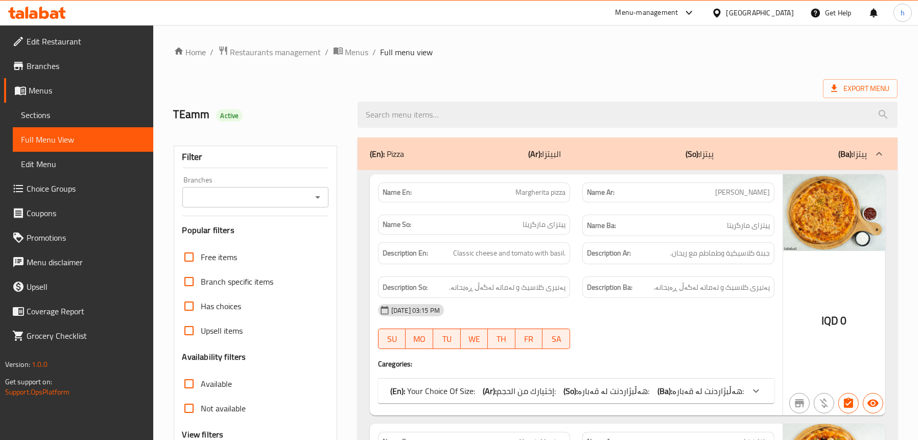
click at [322, 197] on icon "Open" at bounding box center [318, 197] width 12 height 12
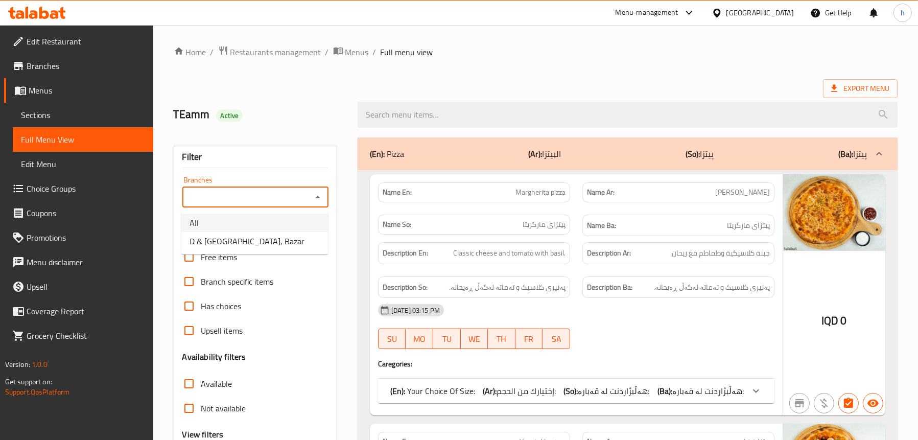
click at [295, 227] on li "All" at bounding box center [254, 223] width 147 height 18
click at [331, 181] on div "Filter Branches All Branches Popular filters Free items Branch specific items H…" at bounding box center [256, 335] width 164 height 378
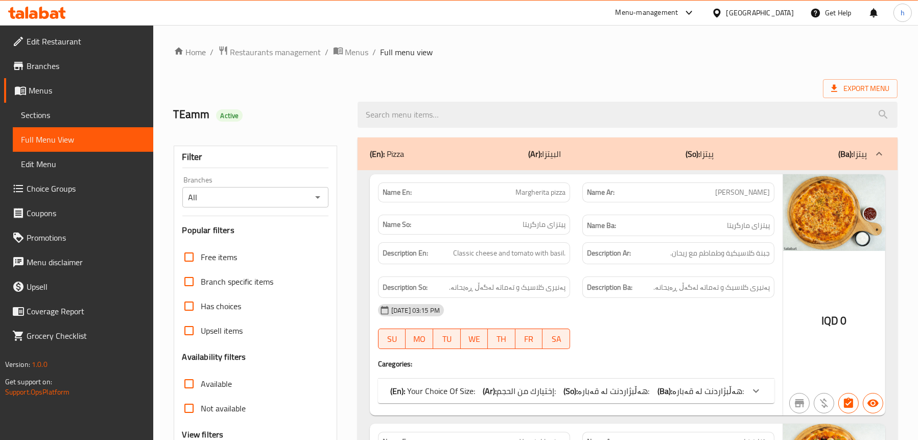
click at [320, 195] on icon "Open" at bounding box center [318, 197] width 12 height 12
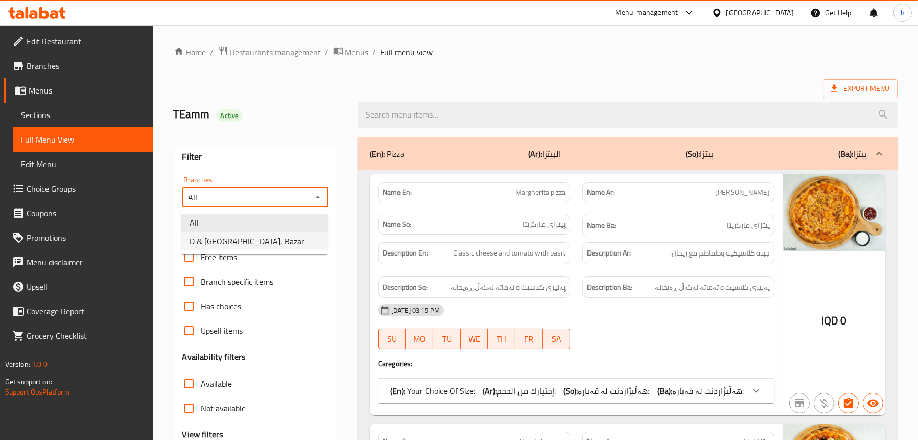
click at [298, 238] on li "D & [GEOGRAPHIC_DATA], Bazar" at bounding box center [254, 241] width 147 height 18
type input "D & [GEOGRAPHIC_DATA], Bazar"
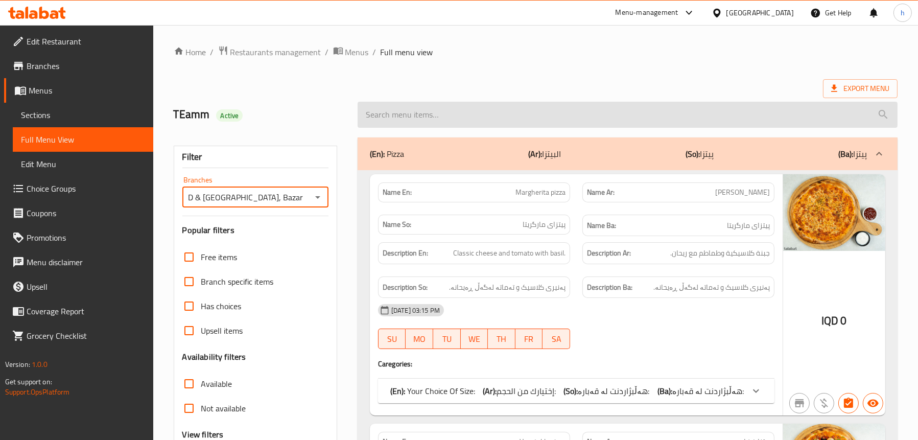
click at [489, 117] on input "search" at bounding box center [628, 115] width 540 height 26
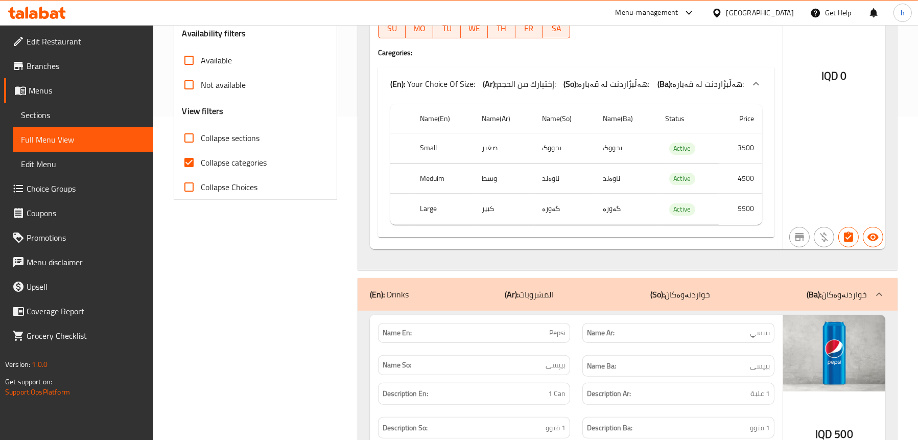
click at [464, 294] on div "(En): Drinks (Ar): المشروبات (So): خواردنەوەکان (Ba): خواردنەوەکان" at bounding box center [618, 294] width 497 height 12
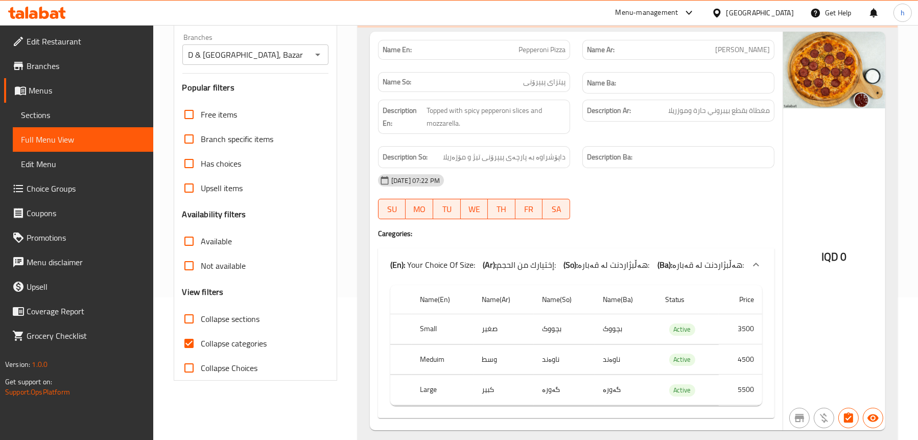
scroll to position [3, 0]
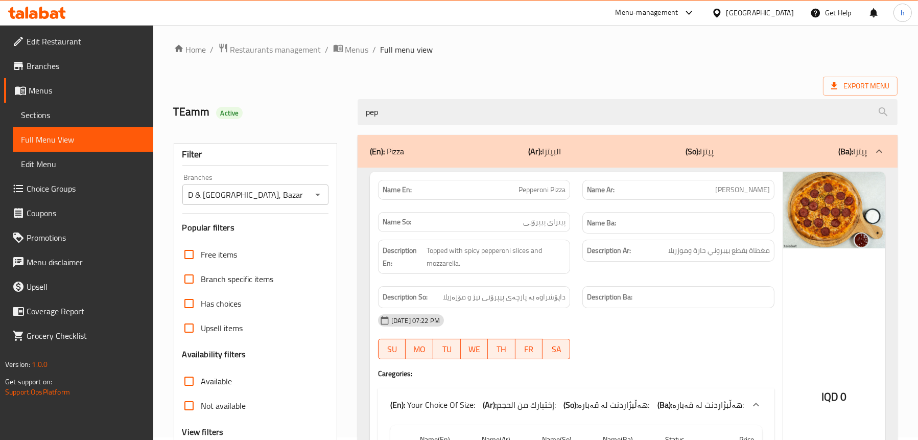
click at [529, 194] on span "Pepperoni Pizza" at bounding box center [542, 189] width 47 height 11
copy span "Pepperoni Pizza"
drag, startPoint x: 412, startPoint y: 115, endPoint x: 328, endPoint y: 114, distance: 83.8
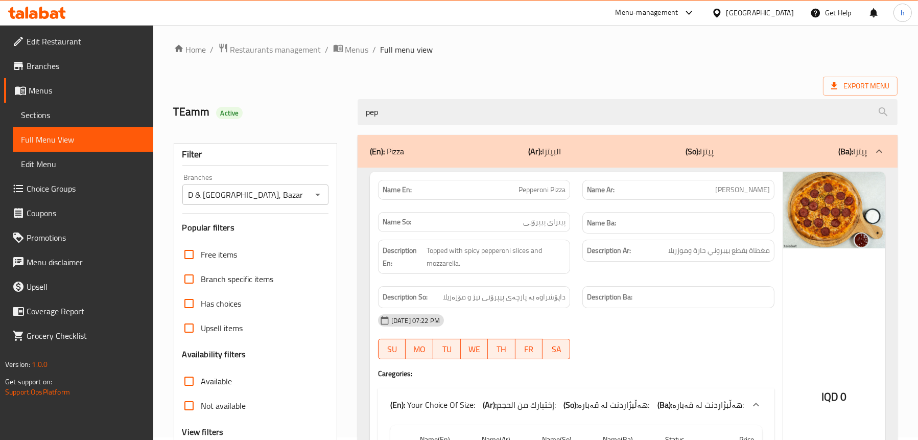
click at [328, 114] on div "TEamm Active pep" at bounding box center [536, 111] width 736 height 45
paste input "Pepperoni Pizza"
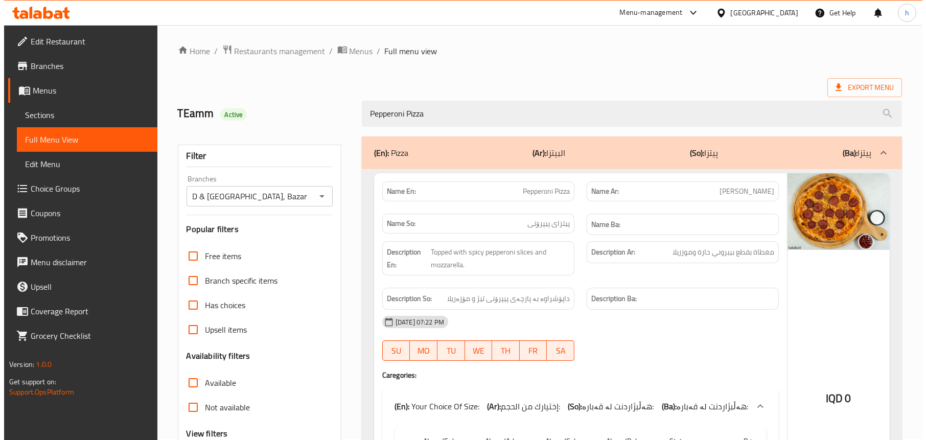
scroll to position [0, 0]
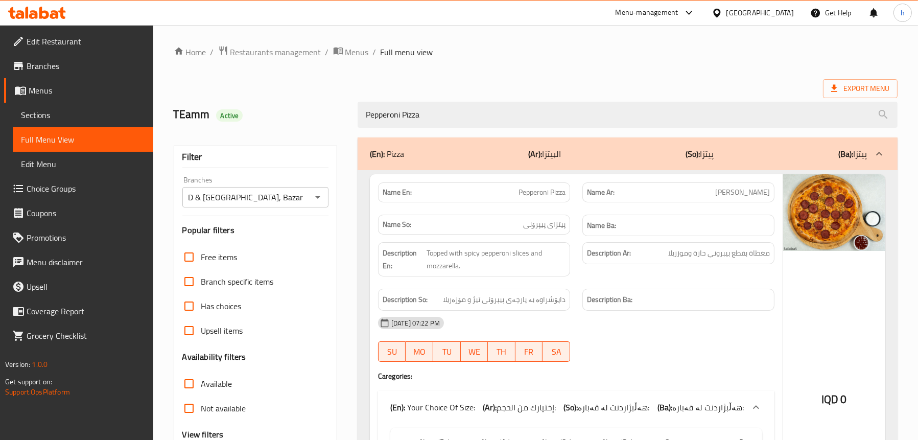
type input "Pepperoni Pizza"
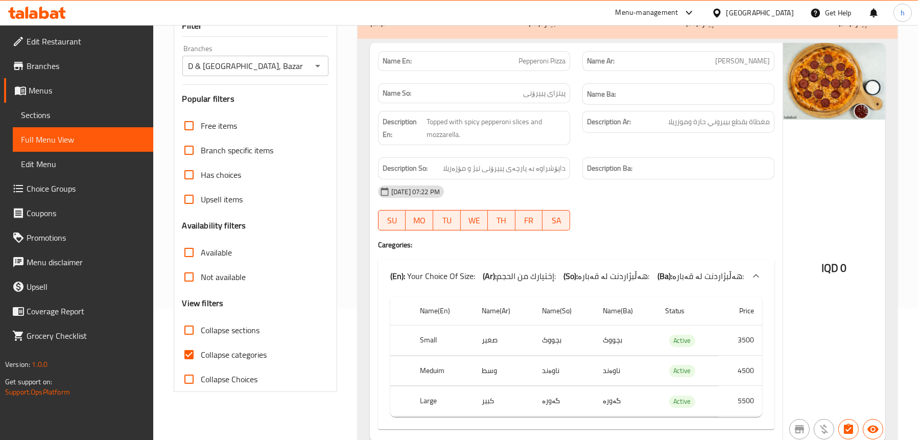
scroll to position [71, 0]
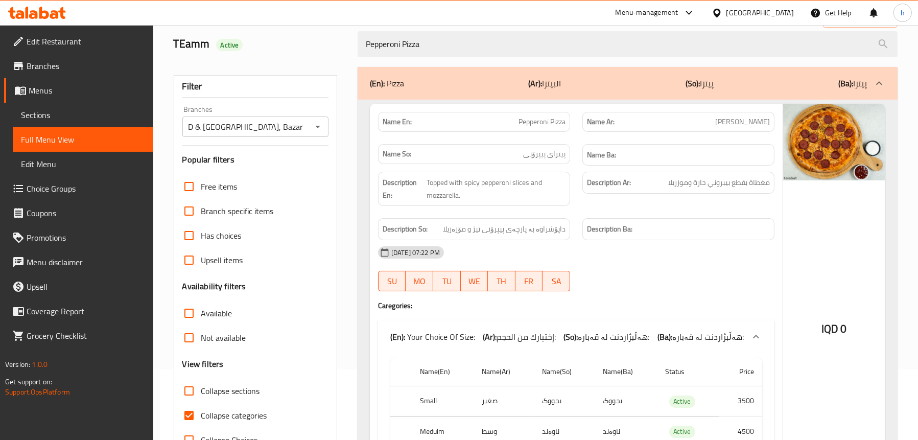
click at [55, 47] on span "Edit Restaurant" at bounding box center [86, 41] width 119 height 12
